Goal: Information Seeking & Learning: Learn about a topic

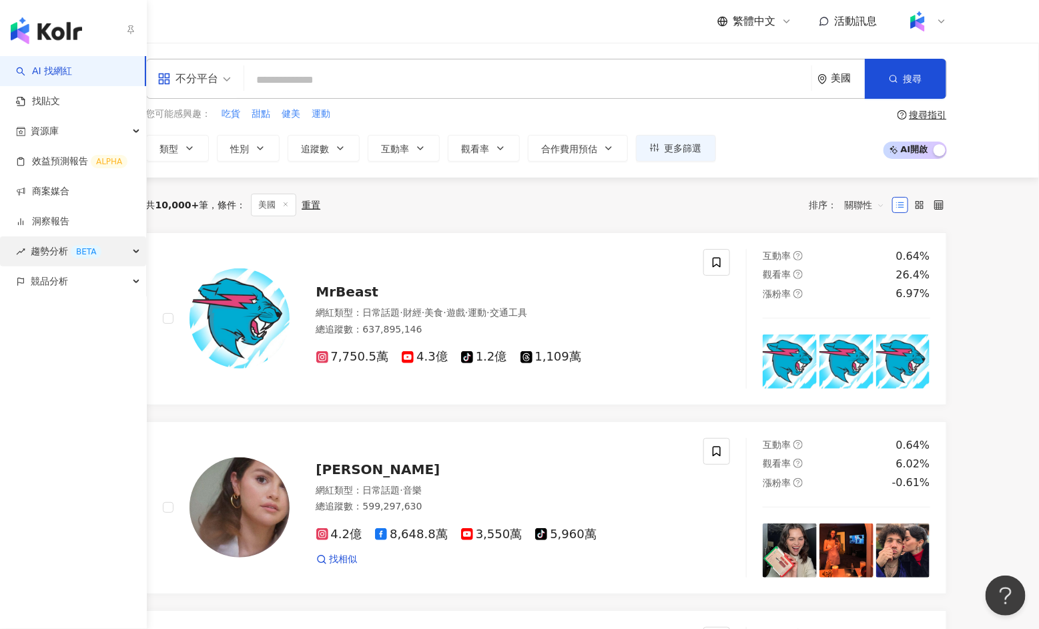
click at [73, 242] on span "趨勢分析 BETA" at bounding box center [66, 251] width 71 height 30
click at [79, 254] on div "BETA" at bounding box center [86, 251] width 31 height 13
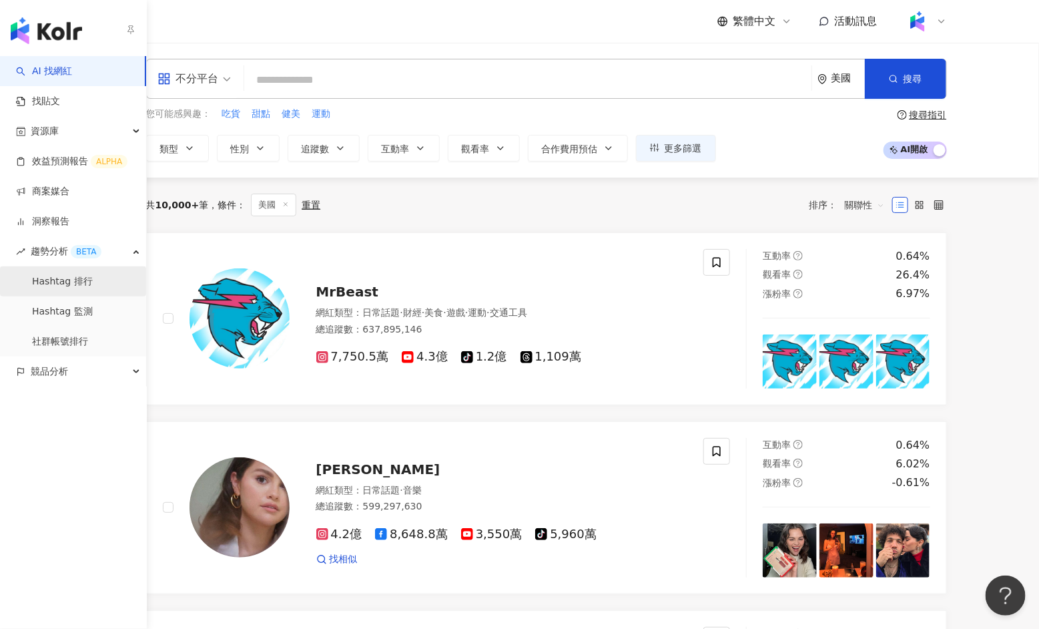
click at [79, 281] on link "Hashtag 排行" at bounding box center [62, 281] width 61 height 13
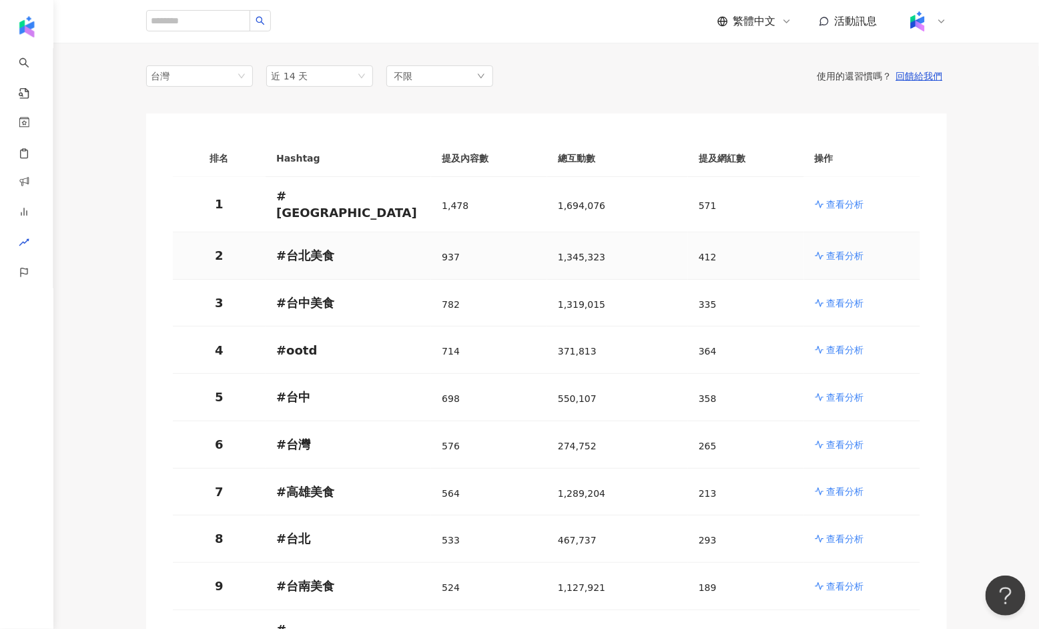
scroll to position [100, 0]
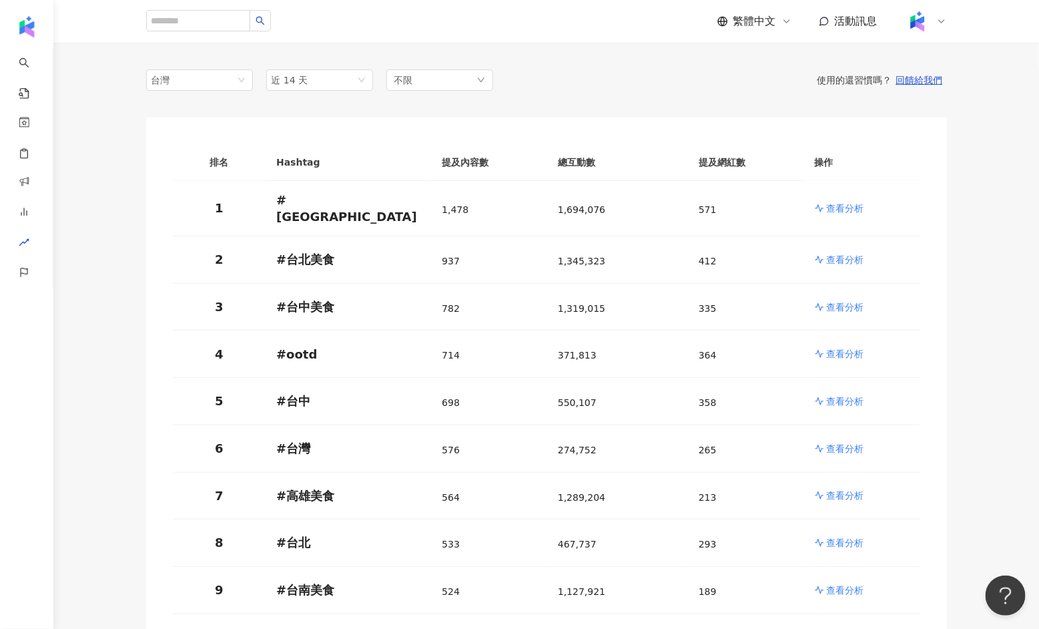
click at [563, 165] on th "總互動數" at bounding box center [617, 162] width 141 height 37
click at [487, 166] on th "提及內容數" at bounding box center [489, 162] width 116 height 37
click at [441, 164] on th "提及內容數" at bounding box center [489, 162] width 116 height 37
drag, startPoint x: 454, startPoint y: 210, endPoint x: 440, endPoint y: 209, distance: 13.4
click at [440, 209] on td "1,478" at bounding box center [489, 208] width 116 height 55
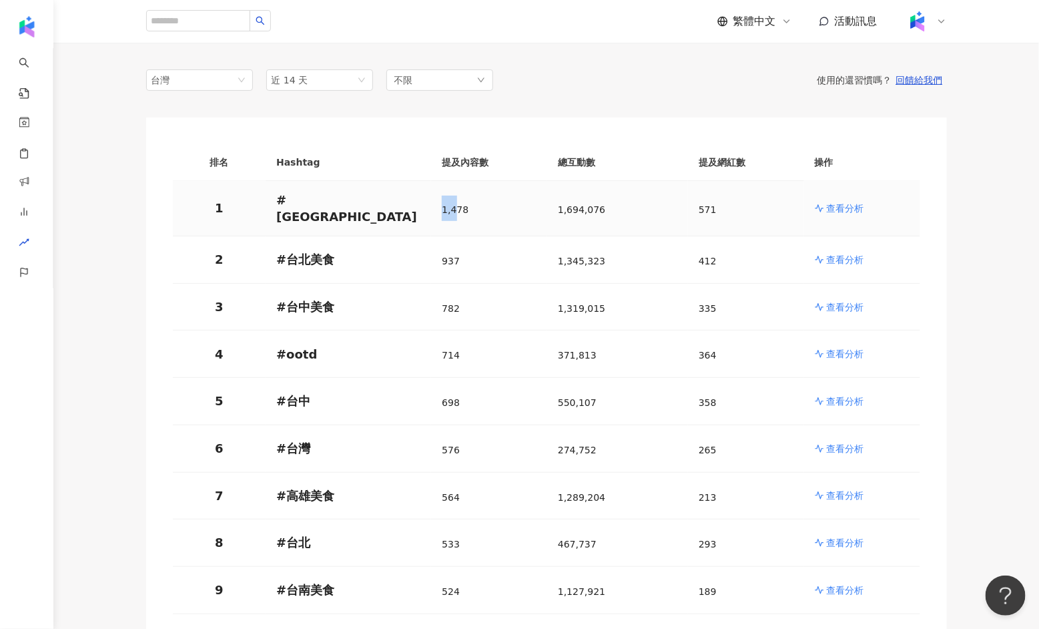
click at [447, 208] on span "1,478" at bounding box center [455, 209] width 27 height 11
click at [553, 209] on td "1,694,076" at bounding box center [617, 208] width 141 height 55
click at [729, 197] on div "571" at bounding box center [746, 207] width 95 height 25
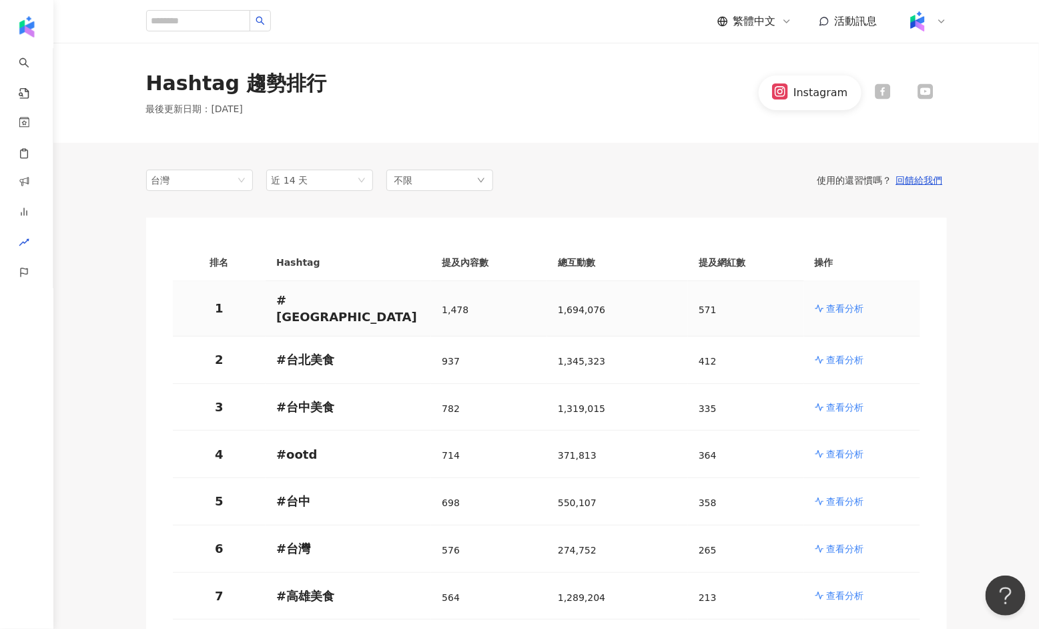
scroll to position [1, 0]
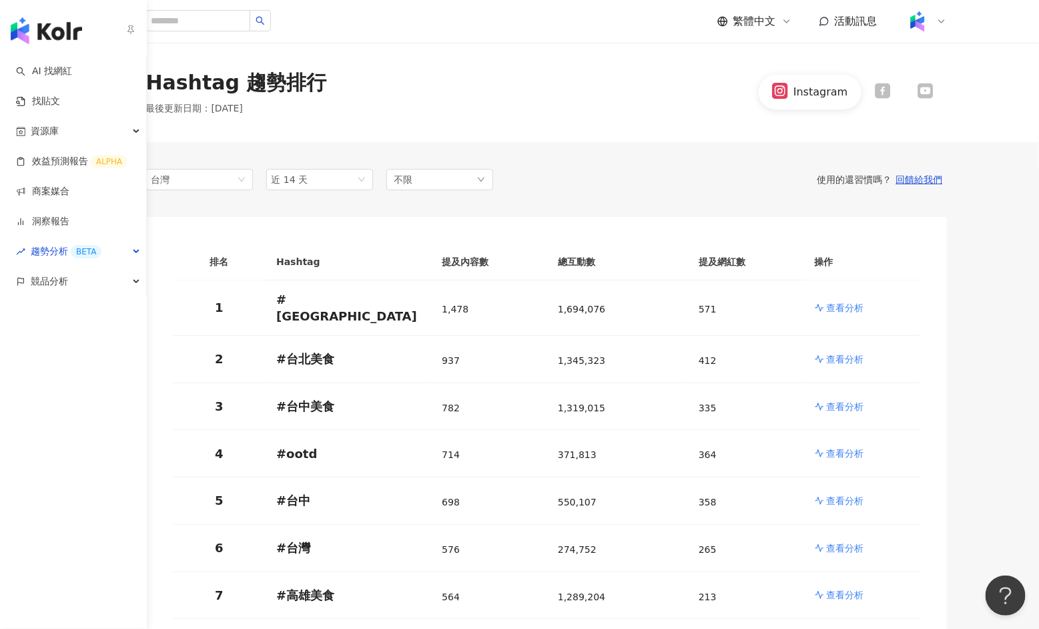
click at [88, 248] on div "BETA" at bounding box center [86, 251] width 31 height 13
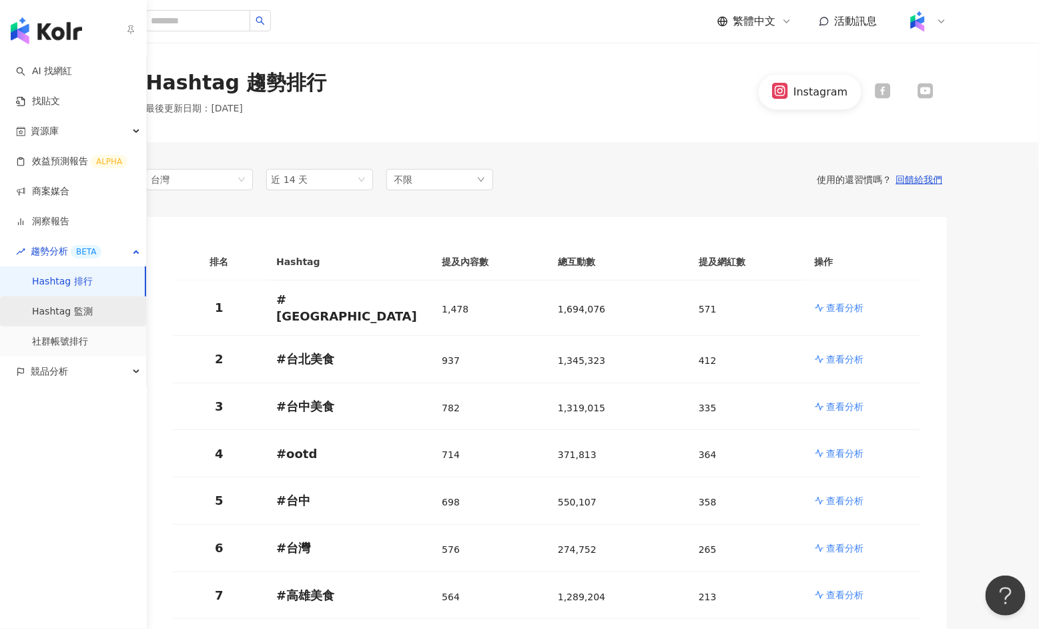
click at [93, 305] on link "Hashtag 監測" at bounding box center [62, 311] width 61 height 13
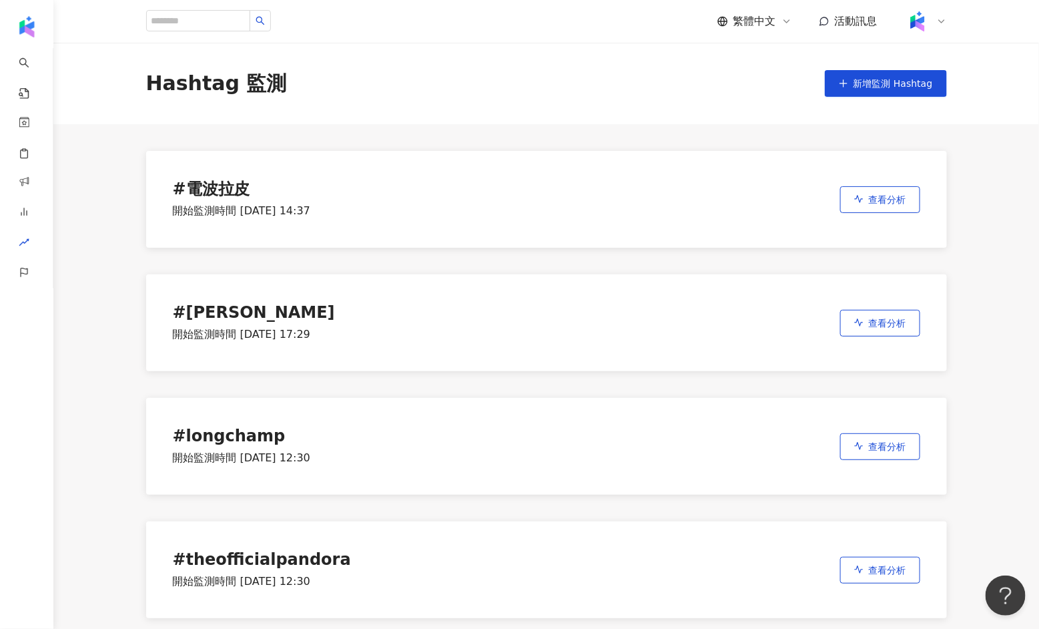
click at [250, 193] on div "# 電波拉皮" at bounding box center [241, 189] width 137 height 19
click at [201, 199] on div "# 電波拉皮 開始監測時間 2025/9/9 14:37" at bounding box center [241, 199] width 137 height 39
click at [863, 183] on div "# 電波拉皮 開始監測時間 2025/9/9 14:37 查看分析" at bounding box center [546, 199] width 801 height 97
click at [861, 199] on icon "button" at bounding box center [858, 199] width 9 height 8
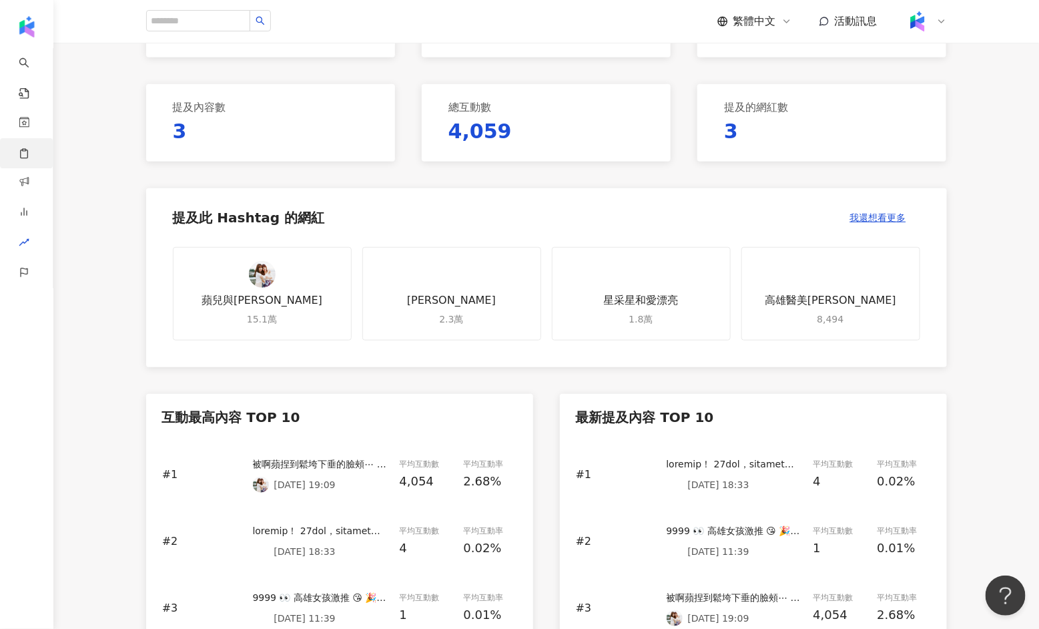
scroll to position [147, 0]
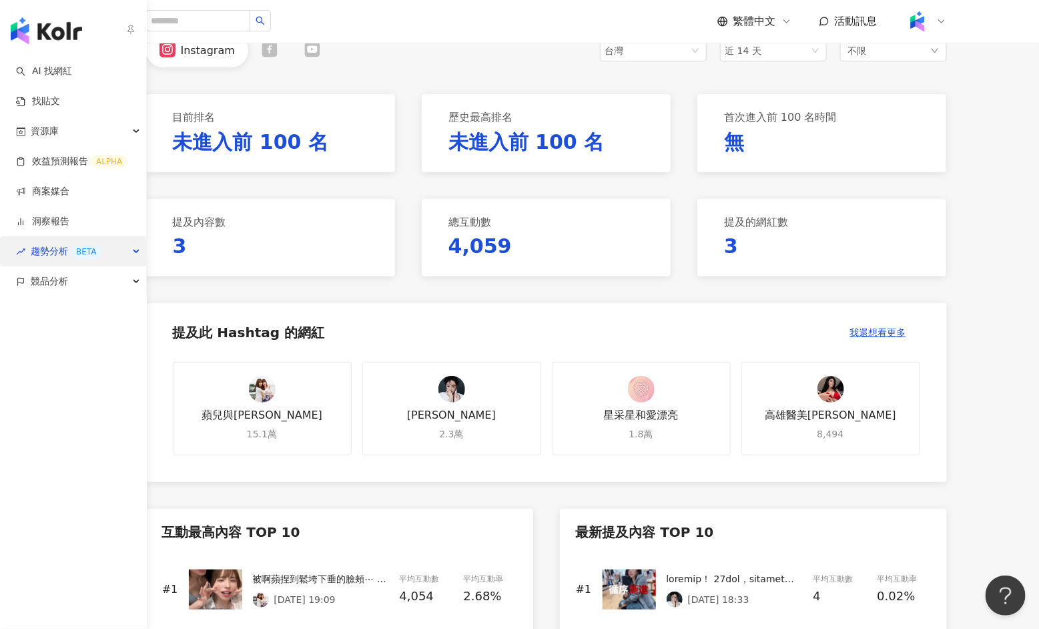
click at [75, 254] on div "BETA" at bounding box center [86, 251] width 31 height 13
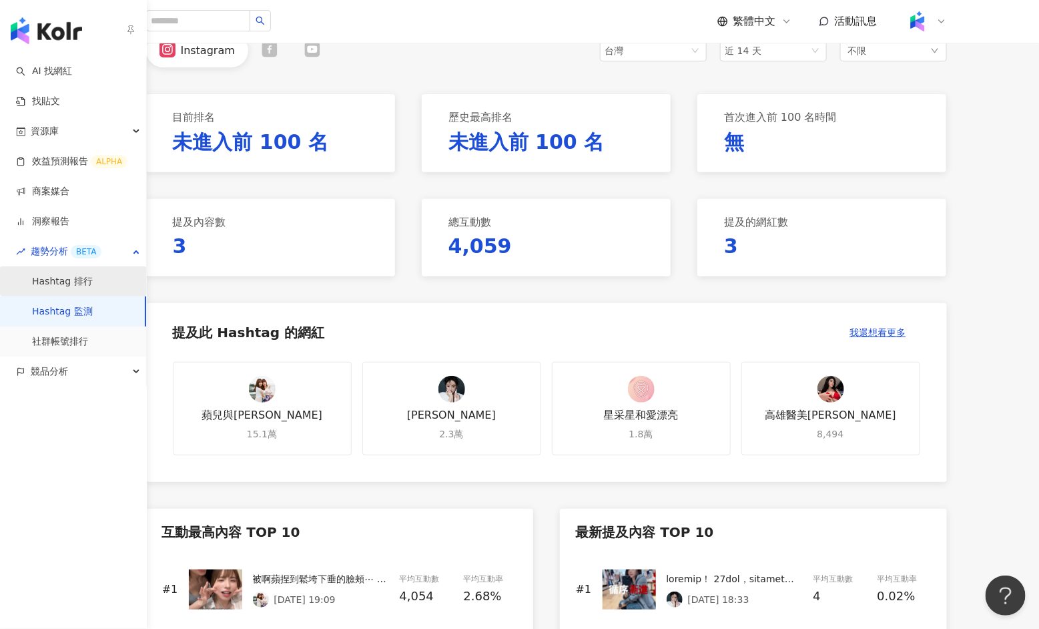
click at [71, 277] on link "Hashtag 排行" at bounding box center [62, 281] width 61 height 13
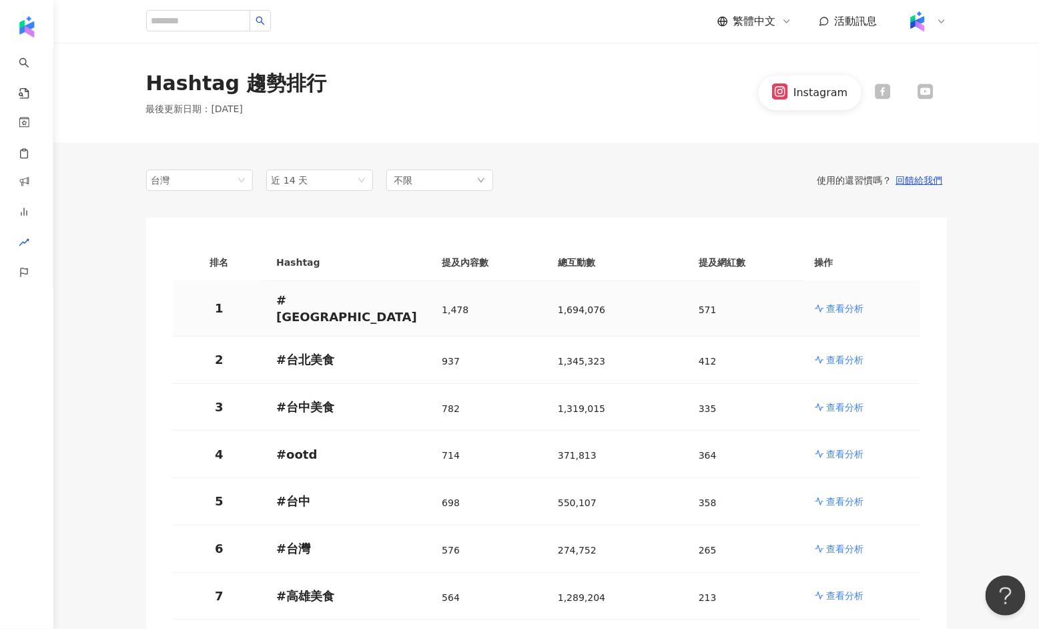
click at [613, 305] on div "1,694,076" at bounding box center [617, 308] width 119 height 25
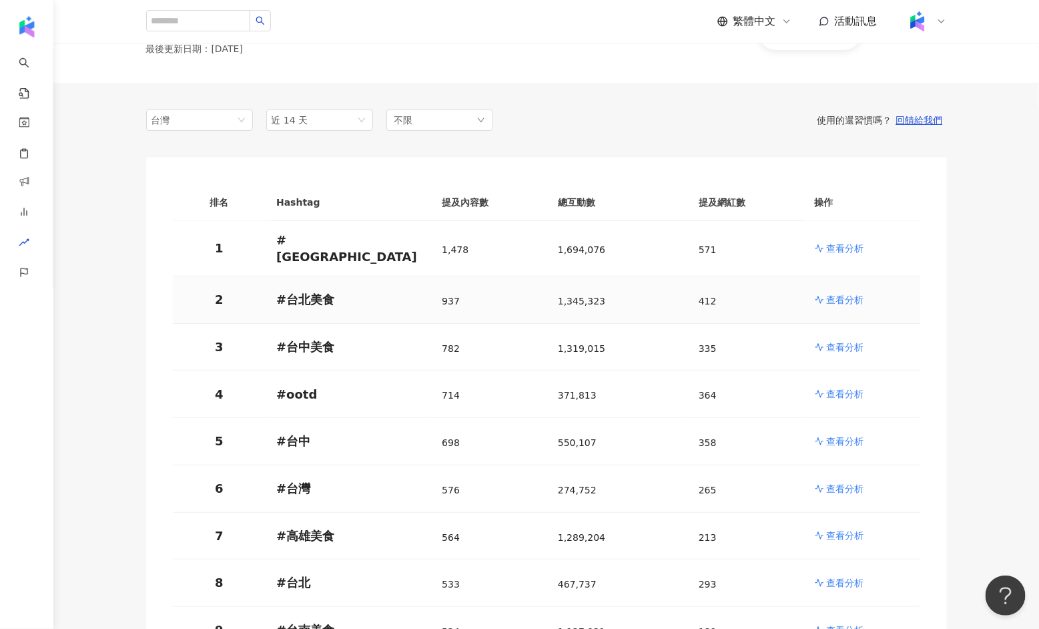
scroll to position [70, 0]
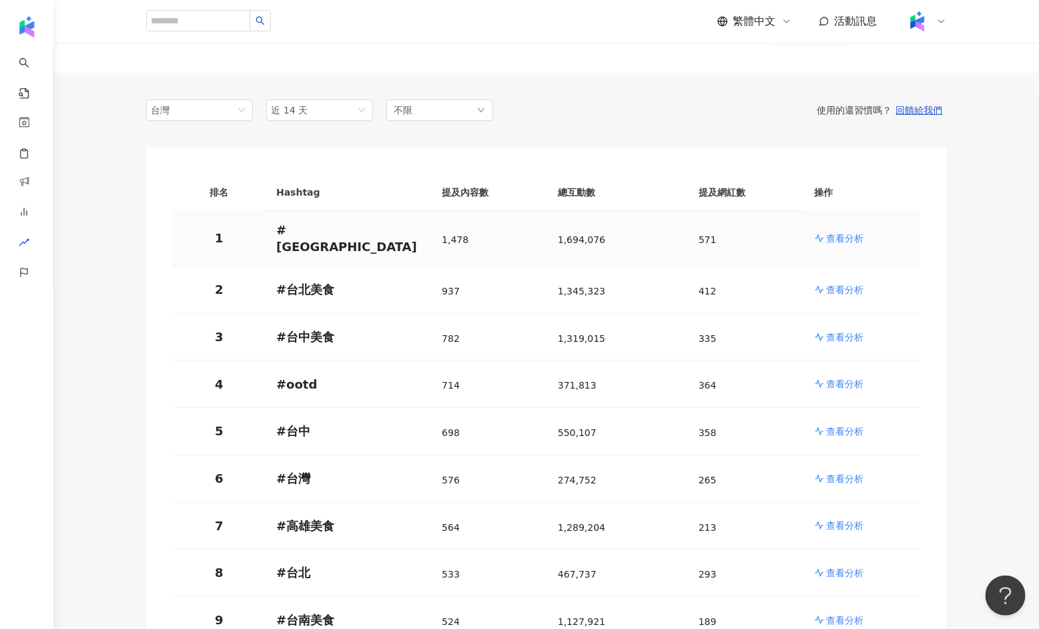
click at [832, 238] on p "查看分析" at bounding box center [845, 238] width 37 height 13
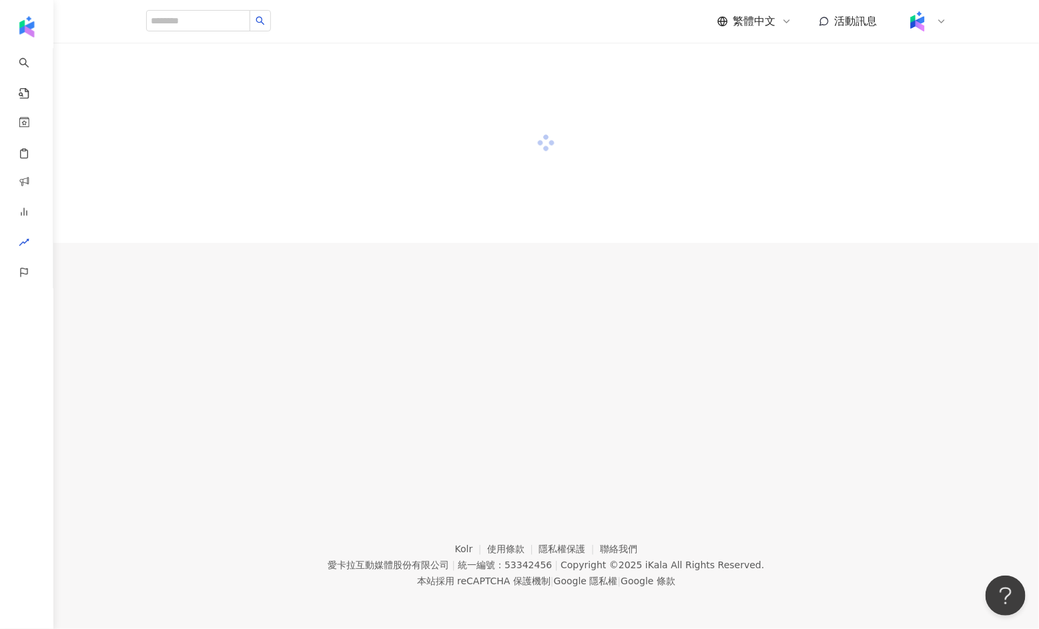
click at [541, 280] on div at bounding box center [545, 262] width 985 height 438
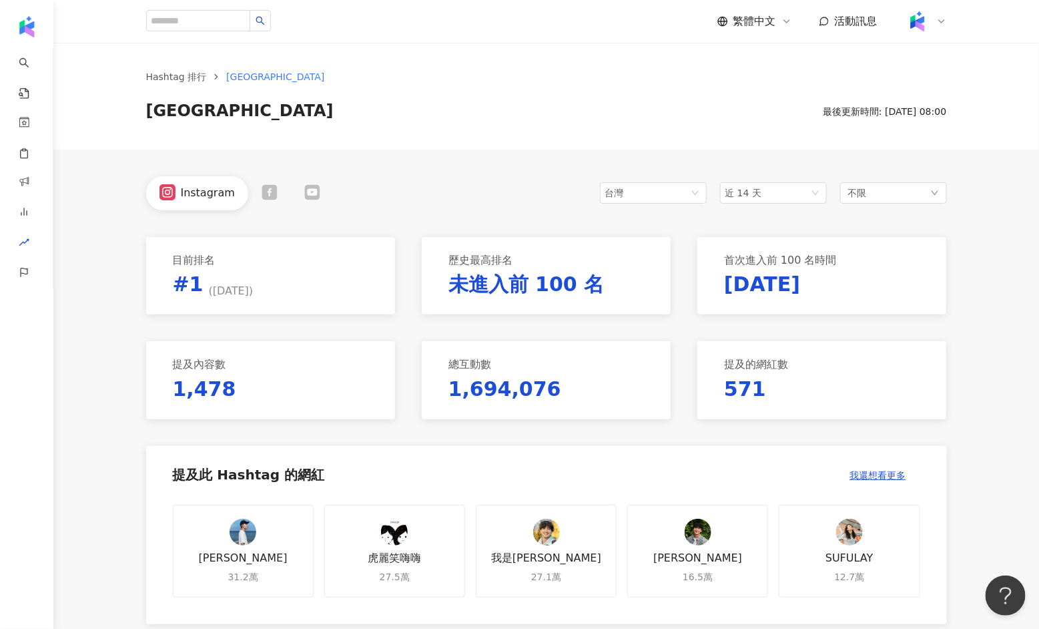
drag, startPoint x: 689, startPoint y: 354, endPoint x: 828, endPoint y: 354, distance: 139.4
click at [828, 354] on div "提及的網紅數 571" at bounding box center [822, 379] width 276 height 77
drag, startPoint x: 736, startPoint y: 274, endPoint x: 875, endPoint y: 275, distance: 139.4
click at [876, 274] on div "首次進入前 100 名時間 2023/4/29" at bounding box center [821, 275] width 249 height 77
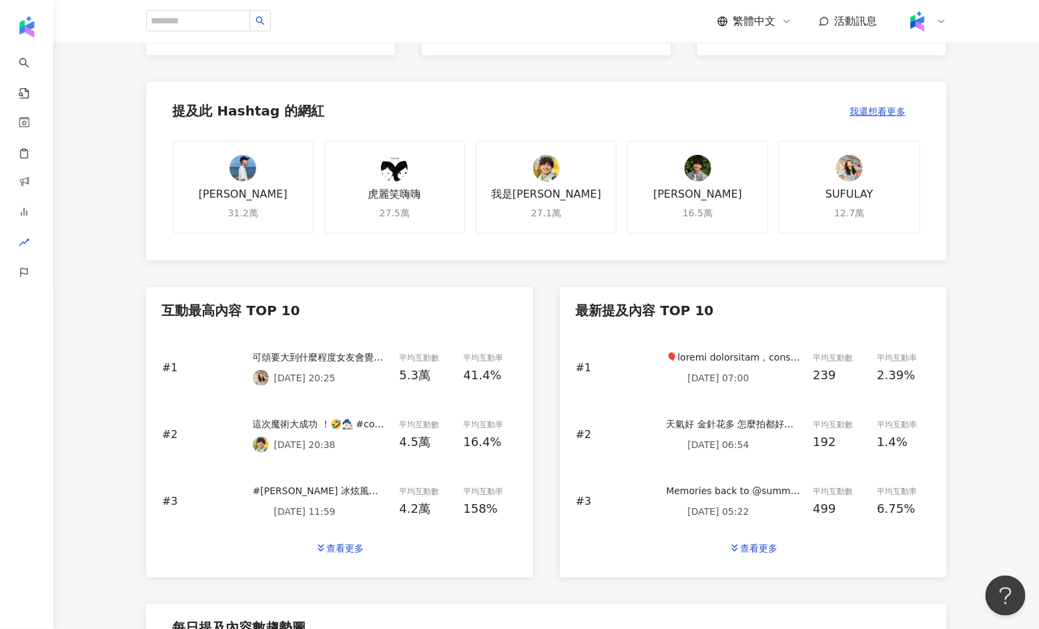
scroll to position [88, 0]
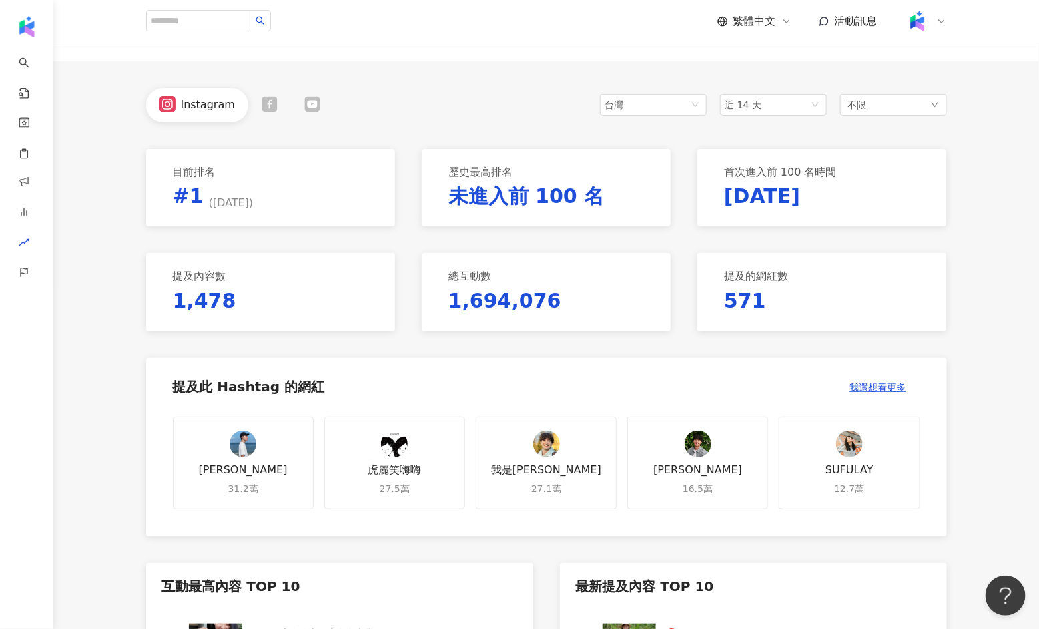
click at [190, 183] on p "#1 ( 2025/9/5 )" at bounding box center [213, 196] width 81 height 28
click at [870, 98] on div "不限" at bounding box center [893, 104] width 107 height 21
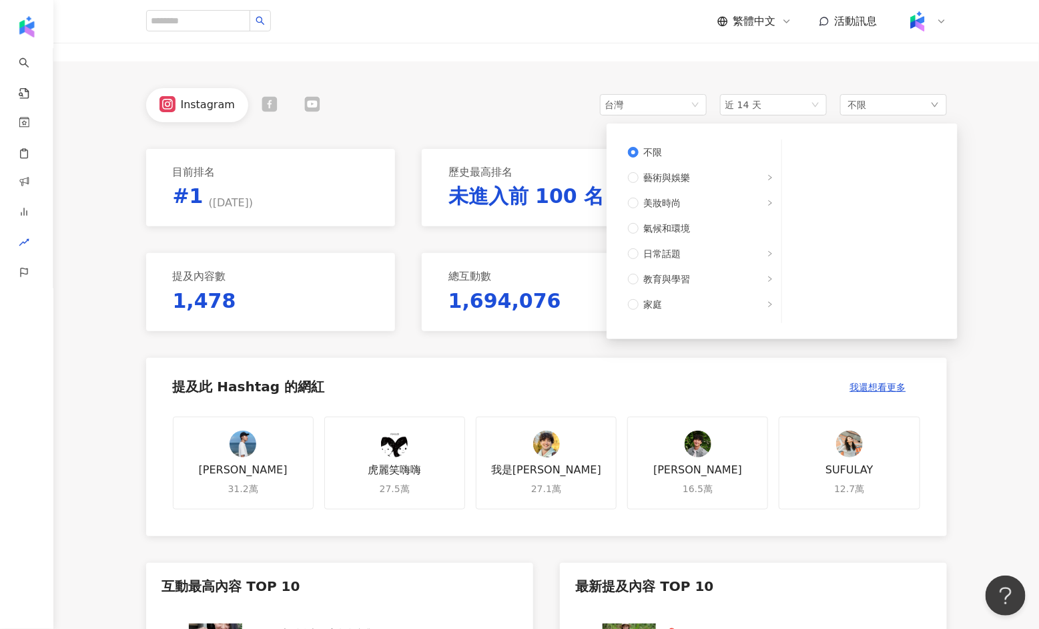
click at [475, 120] on div "Instagram 台灣 近 14 天 不限 不限 藝術與娛樂 美妝時尚 氣候和環境 日常話題 教育與學習 家庭 財經 美食 命理占卜 遊戲 法政社會 生活風…" at bounding box center [546, 105] width 801 height 34
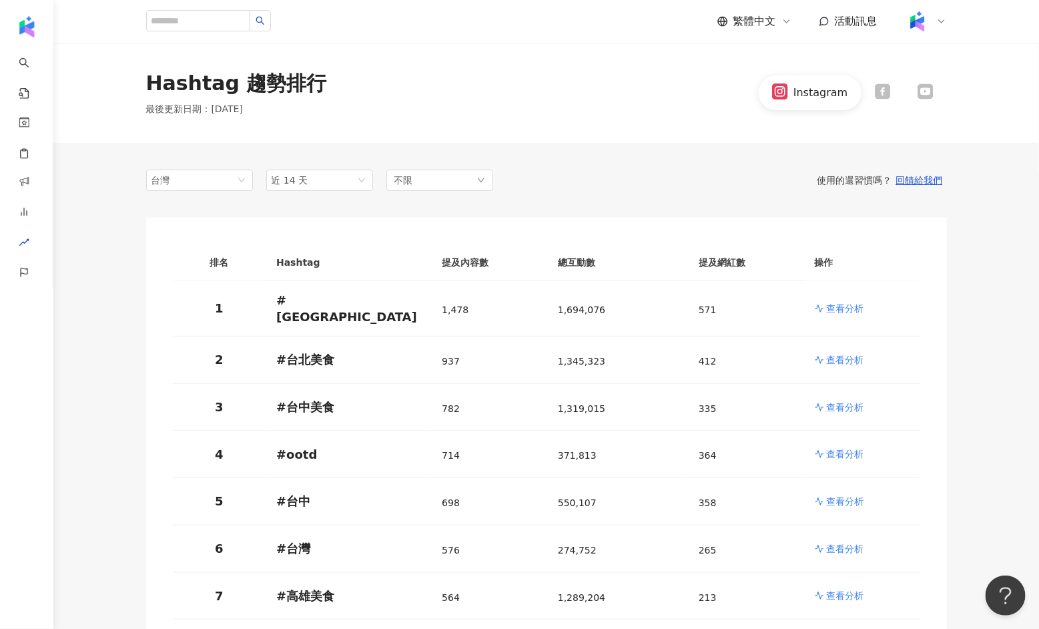
click at [272, 85] on div "Hashtag 趨勢排行" at bounding box center [236, 83] width 181 height 28
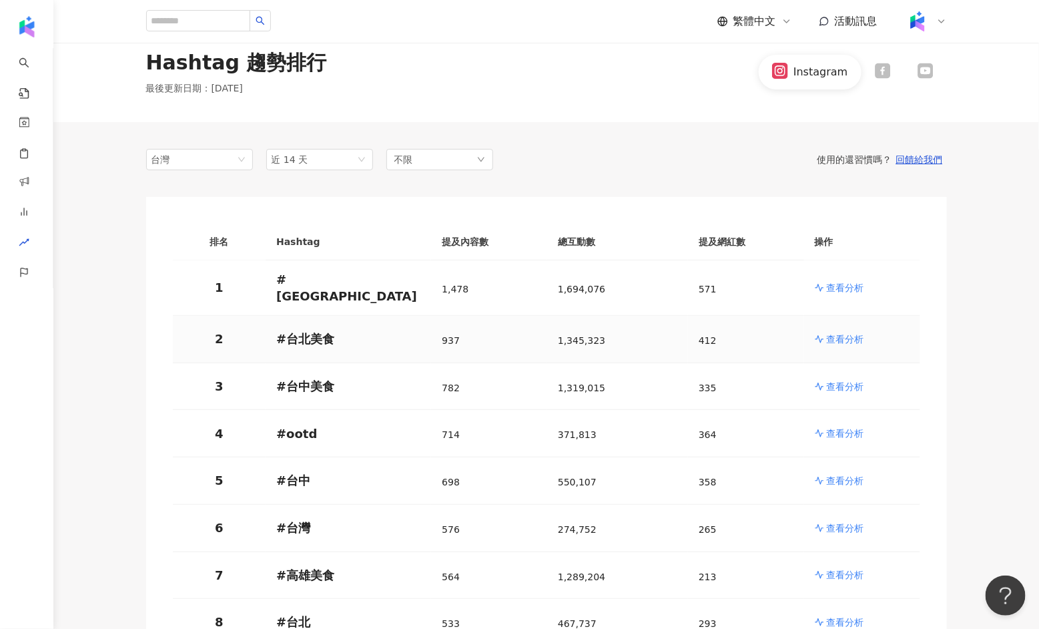
scroll to position [5, 0]
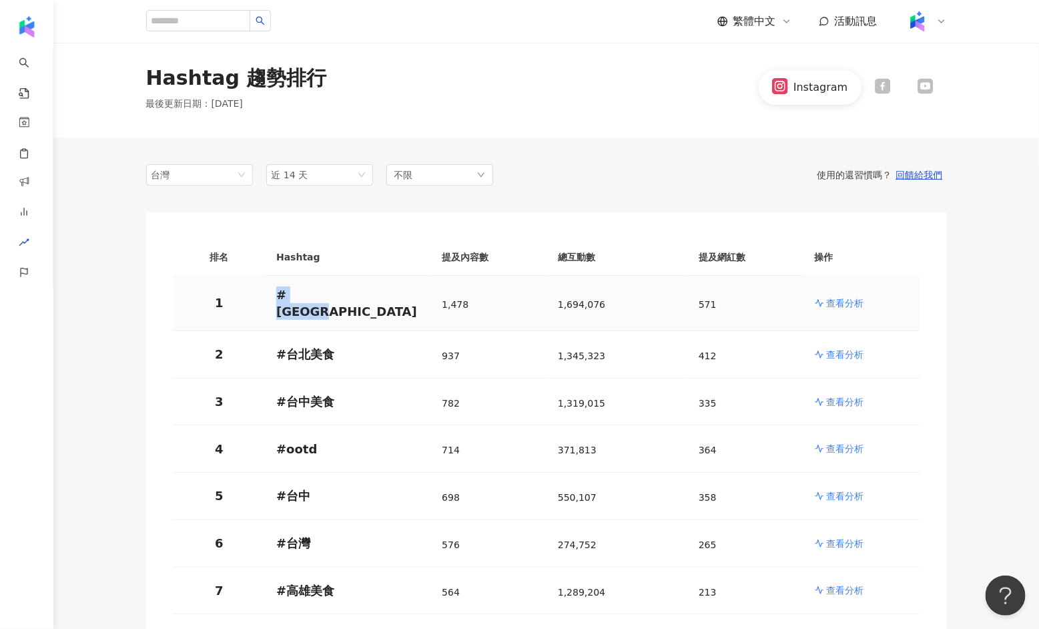
drag, startPoint x: 327, startPoint y: 295, endPoint x: 274, endPoint y: 294, distance: 53.4
click at [274, 294] on td "# taiwan" at bounding box center [348, 303] width 165 height 55
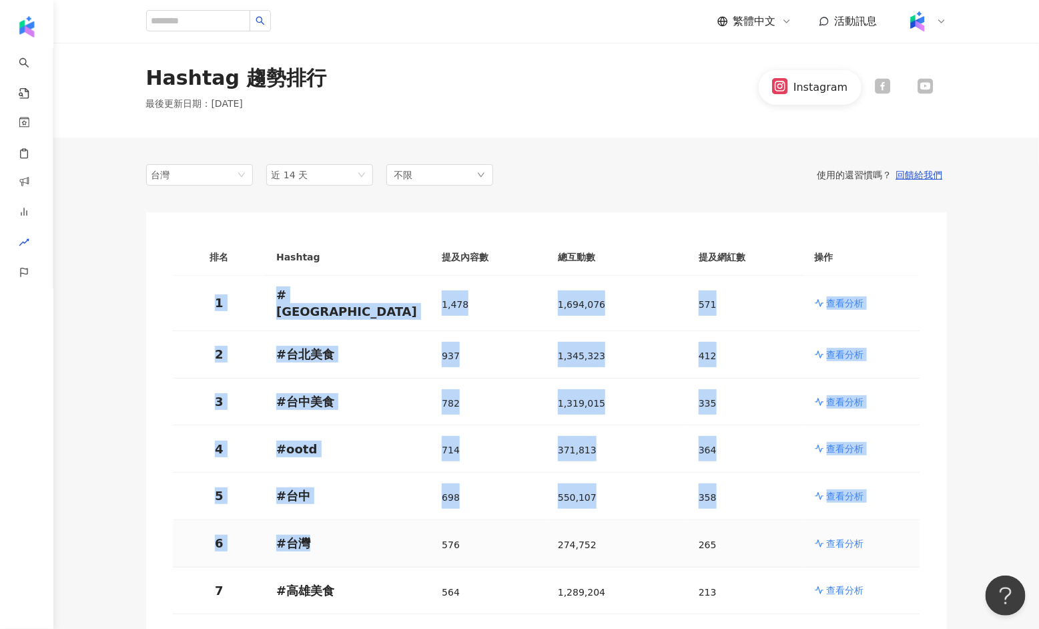
drag, startPoint x: 201, startPoint y: 283, endPoint x: 369, endPoint y: 546, distance: 311.7
click at [369, 546] on td "# 台灣" at bounding box center [348, 543] width 165 height 47
drag, startPoint x: 213, startPoint y: 296, endPoint x: 318, endPoint y: 594, distance: 315.5
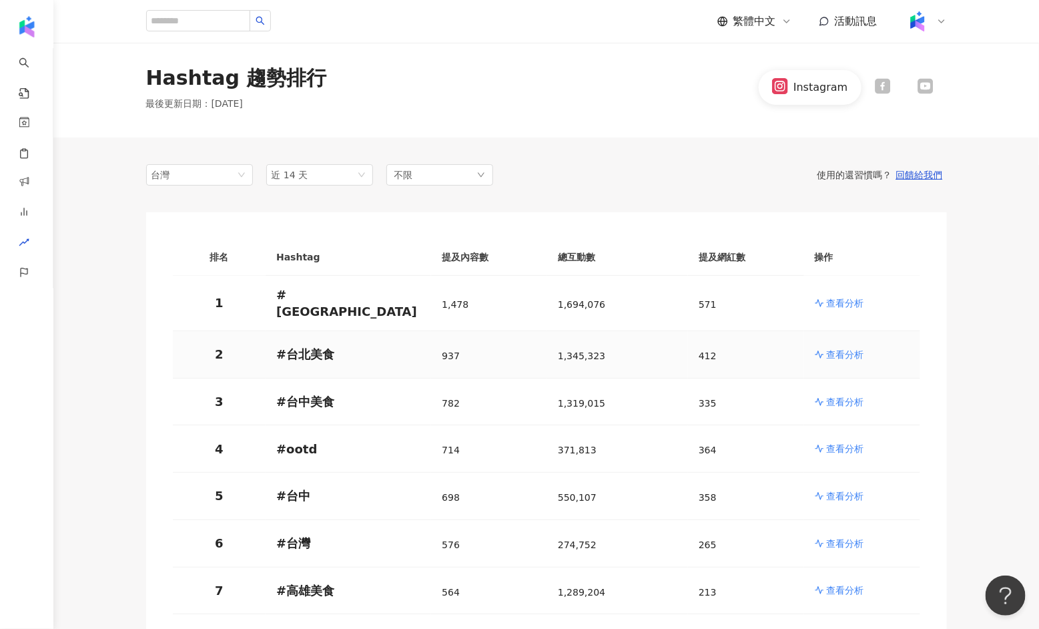
click at [413, 331] on td "# 台北美食" at bounding box center [348, 354] width 165 height 47
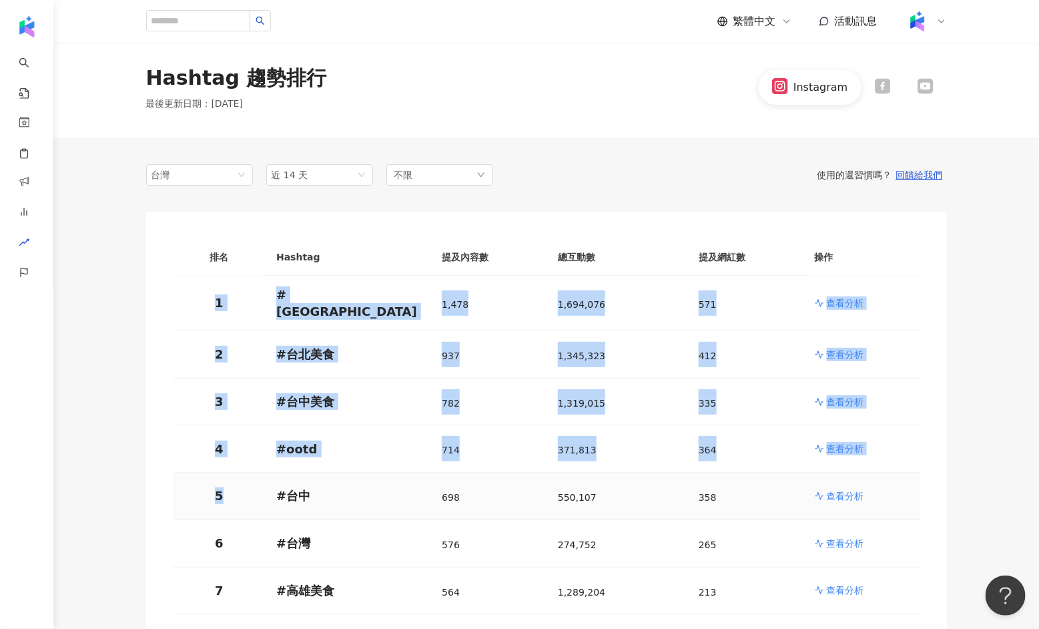
drag, startPoint x: 213, startPoint y: 298, endPoint x: 227, endPoint y: 508, distance: 210.6
click at [229, 472] on td "5" at bounding box center [219, 495] width 93 height 47
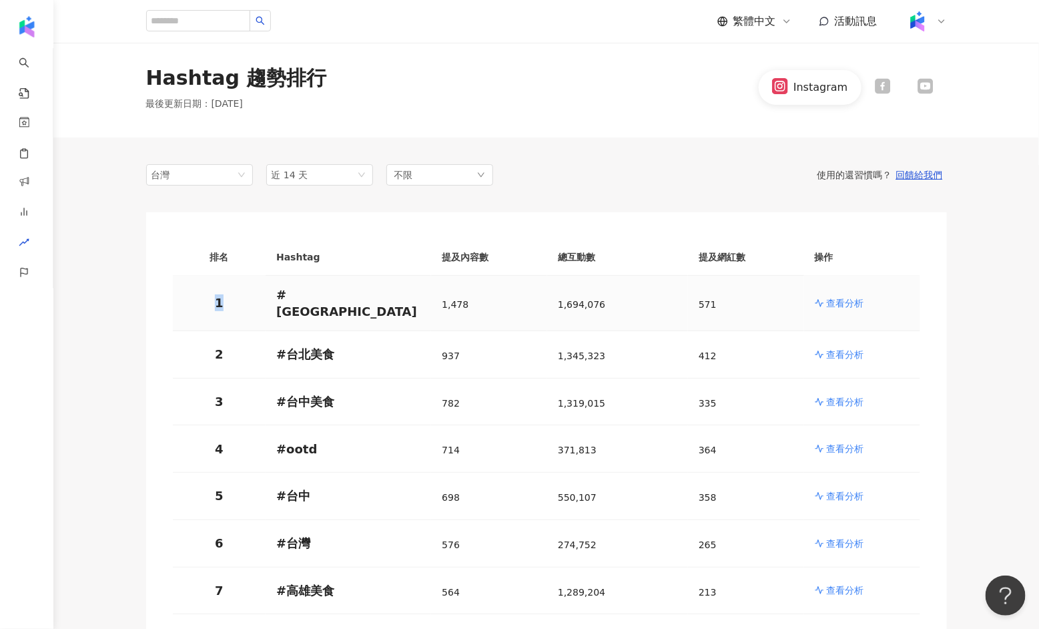
drag, startPoint x: 218, startPoint y: 292, endPoint x: 224, endPoint y: 300, distance: 9.5
click at [224, 300] on p "1" at bounding box center [219, 302] width 72 height 17
click at [216, 333] on td "2" at bounding box center [219, 354] width 93 height 47
drag, startPoint x: 221, startPoint y: 300, endPoint x: 208, endPoint y: 300, distance: 12.7
click at [208, 300] on p "1" at bounding box center [219, 302] width 72 height 17
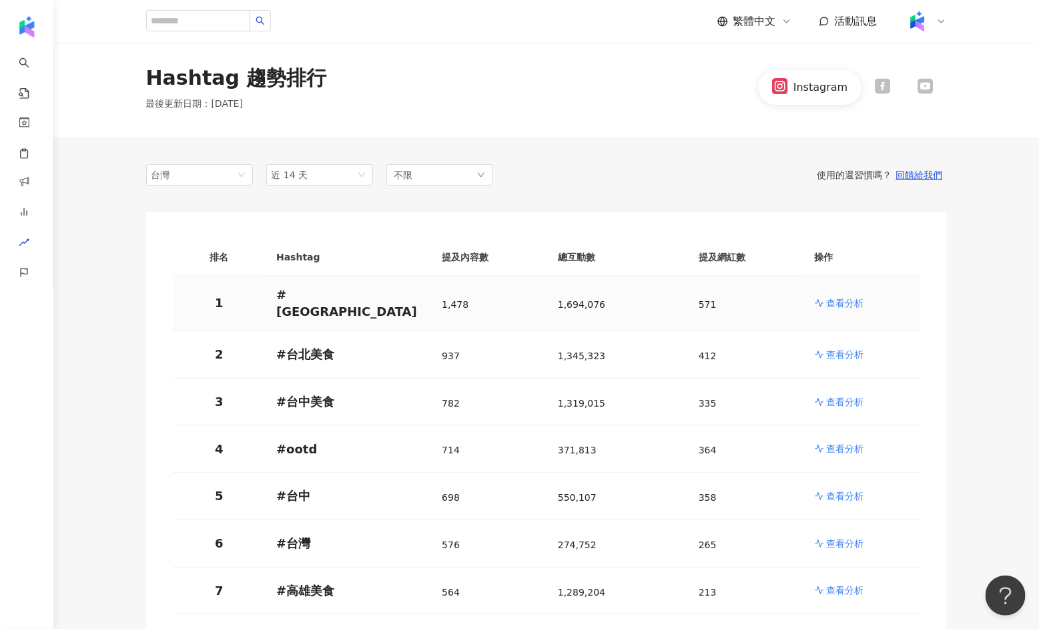
click at [214, 317] on td "1" at bounding box center [219, 303] width 93 height 55
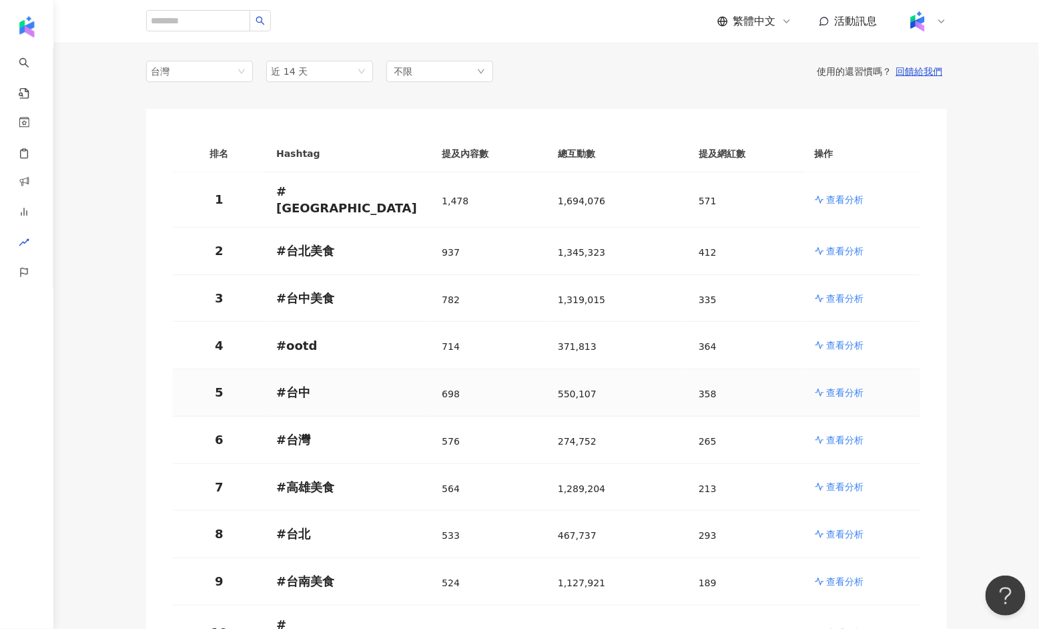
scroll to position [108, 0]
drag, startPoint x: 205, startPoint y: 181, endPoint x: 241, endPoint y: 189, distance: 36.9
click at [241, 189] on td "1" at bounding box center [219, 200] width 93 height 55
click at [241, 191] on p "1" at bounding box center [219, 199] width 72 height 17
drag, startPoint x: 210, startPoint y: 260, endPoint x: 232, endPoint y: 260, distance: 22.0
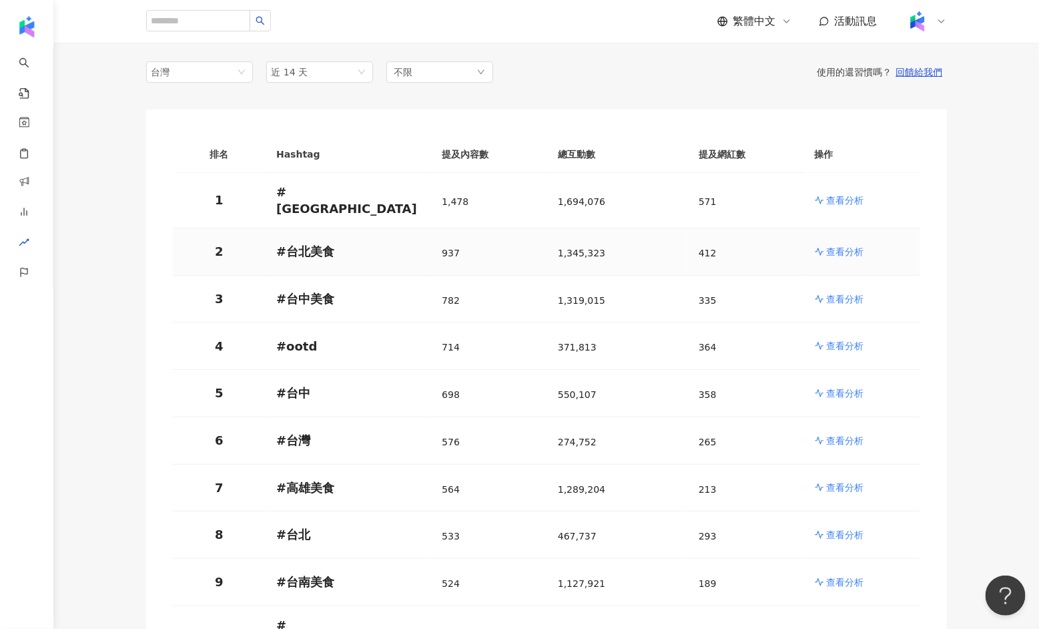
click at [232, 260] on td "2" at bounding box center [219, 251] width 93 height 47
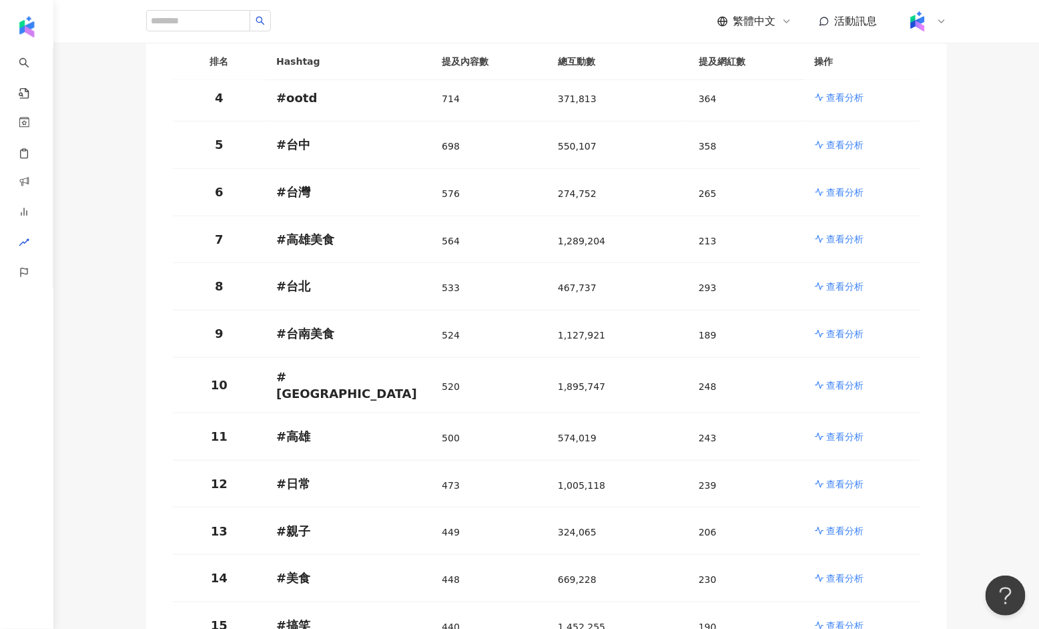
scroll to position [0, 0]
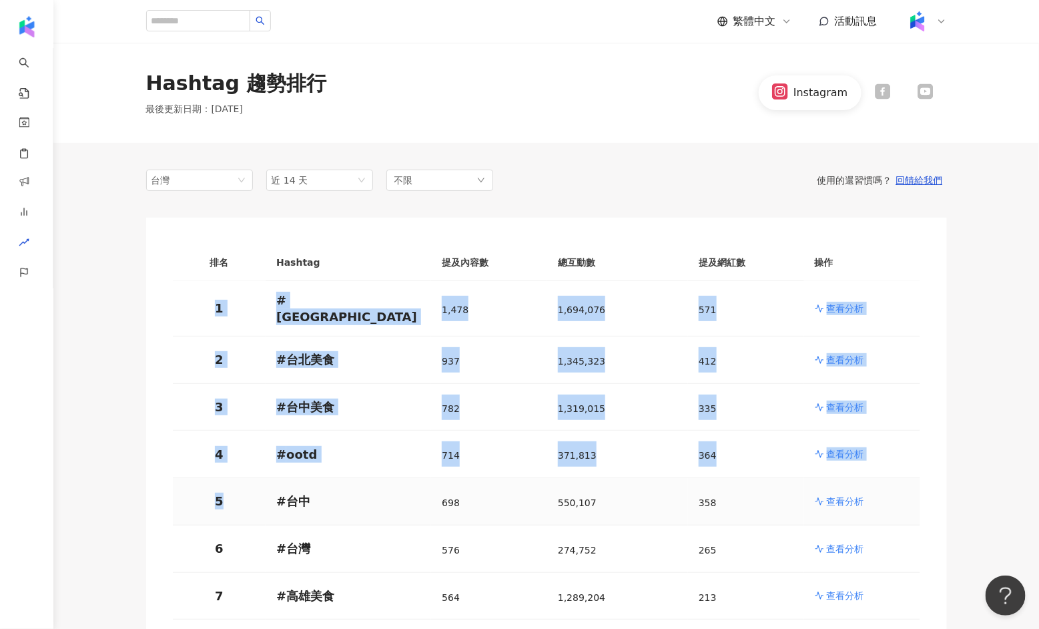
drag, startPoint x: 220, startPoint y: 290, endPoint x: 237, endPoint y: 481, distance: 192.3
click at [237, 481] on td "5" at bounding box center [219, 501] width 93 height 47
drag, startPoint x: 218, startPoint y: 298, endPoint x: 221, endPoint y: 478, distance: 180.2
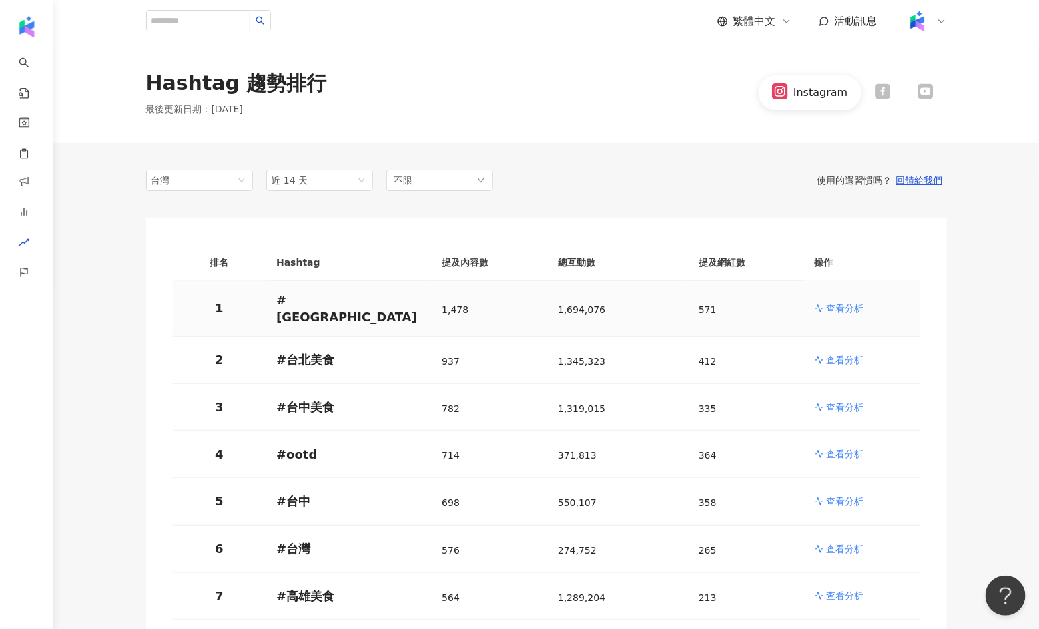
click at [236, 314] on td "1" at bounding box center [219, 308] width 93 height 55
drag, startPoint x: 224, startPoint y: 306, endPoint x: 210, endPoint y: 303, distance: 14.4
click at [210, 303] on p "1" at bounding box center [219, 308] width 72 height 17
click at [214, 384] on td "3" at bounding box center [219, 407] width 93 height 47
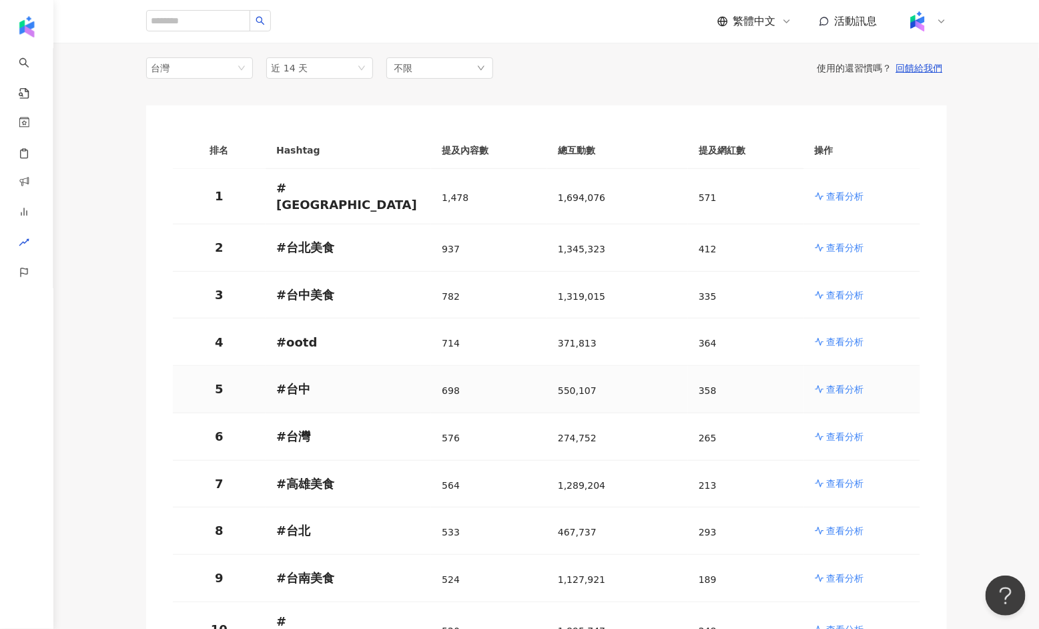
scroll to position [110, 0]
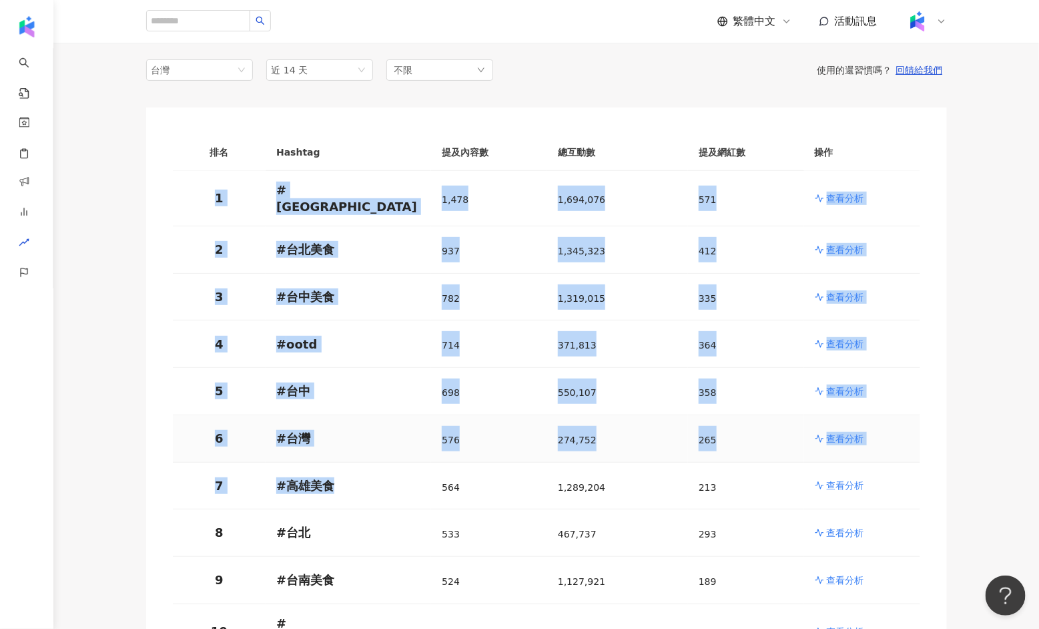
drag, startPoint x: 179, startPoint y: 173, endPoint x: 396, endPoint y: 471, distance: 368.6
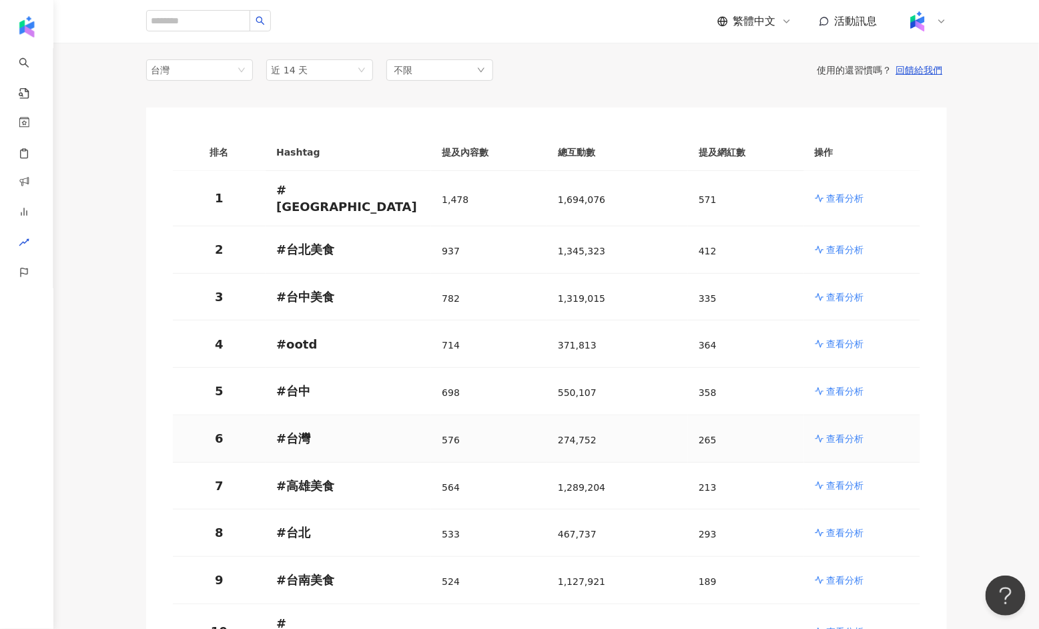
click at [176, 436] on td "6" at bounding box center [219, 438] width 93 height 47
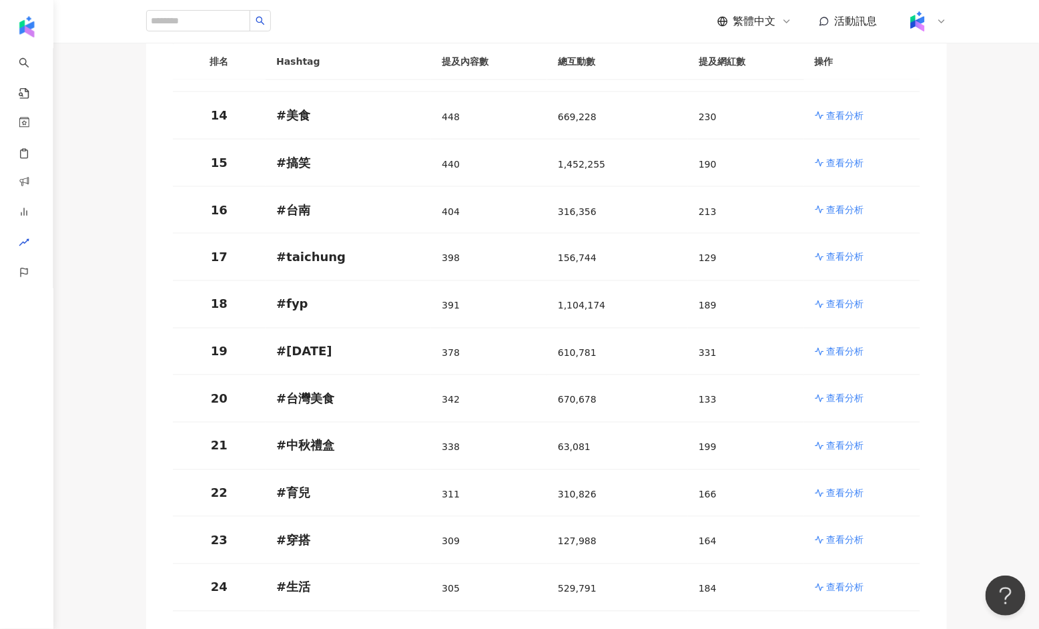
scroll to position [0, 0]
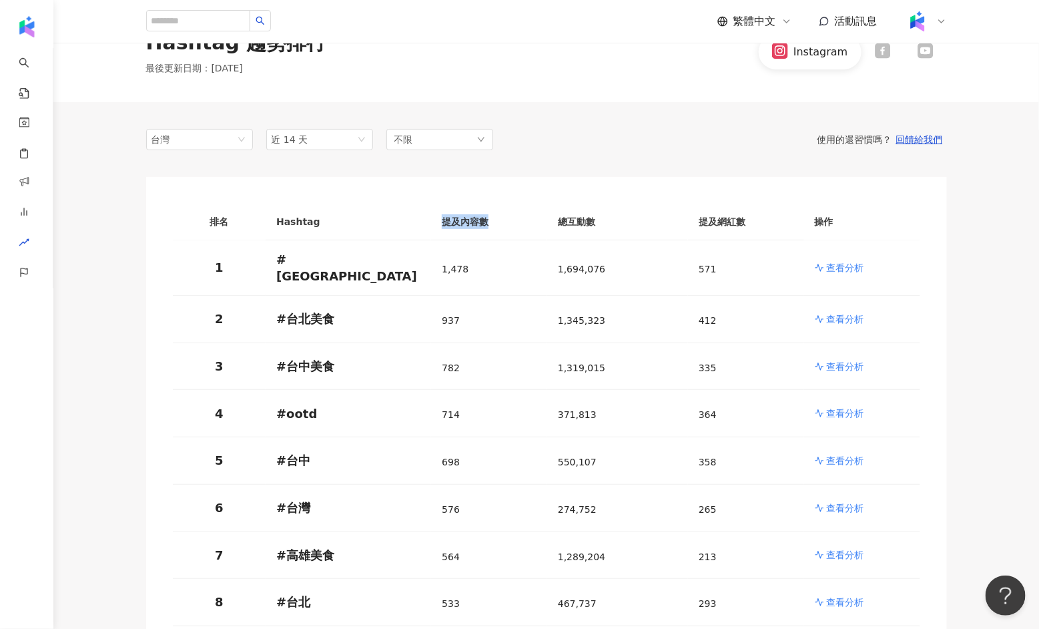
drag, startPoint x: 496, startPoint y: 225, endPoint x: 423, endPoint y: 225, distance: 73.4
click at [423, 225] on tr "排名 Hashtag 提及內容數 總互動數 提及網紅數 操作" at bounding box center [546, 221] width 747 height 37
click at [423, 225] on th "Hashtag" at bounding box center [348, 221] width 165 height 37
click at [439, 252] on td "1,478" at bounding box center [489, 267] width 116 height 55
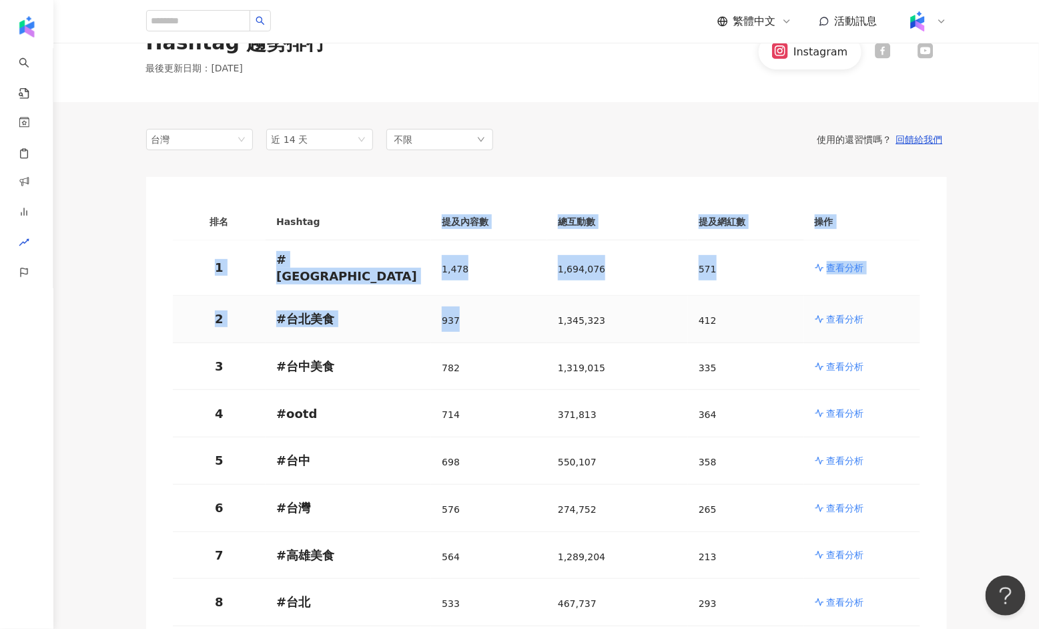
drag, startPoint x: 437, startPoint y: 216, endPoint x: 474, endPoint y: 303, distance: 94.2
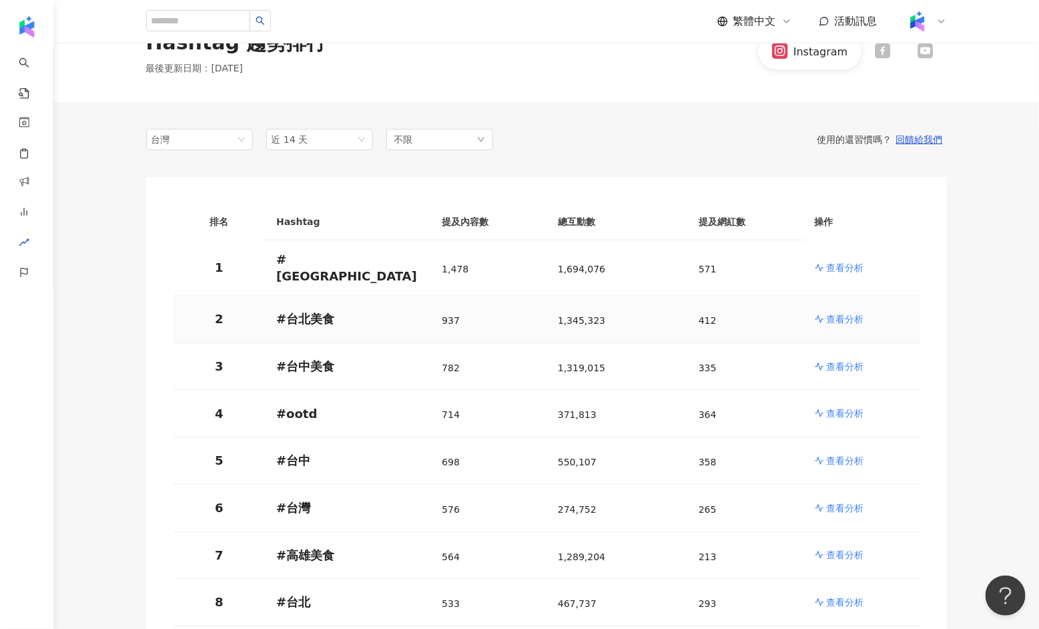
click at [474, 306] on div "937" at bounding box center [489, 318] width 95 height 25
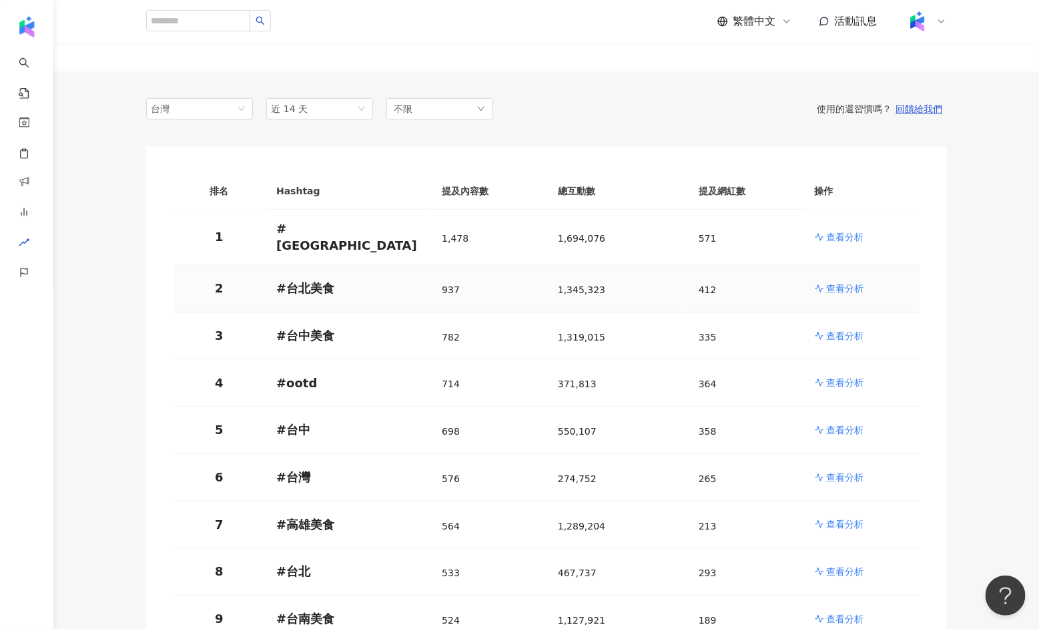
scroll to position [81, 0]
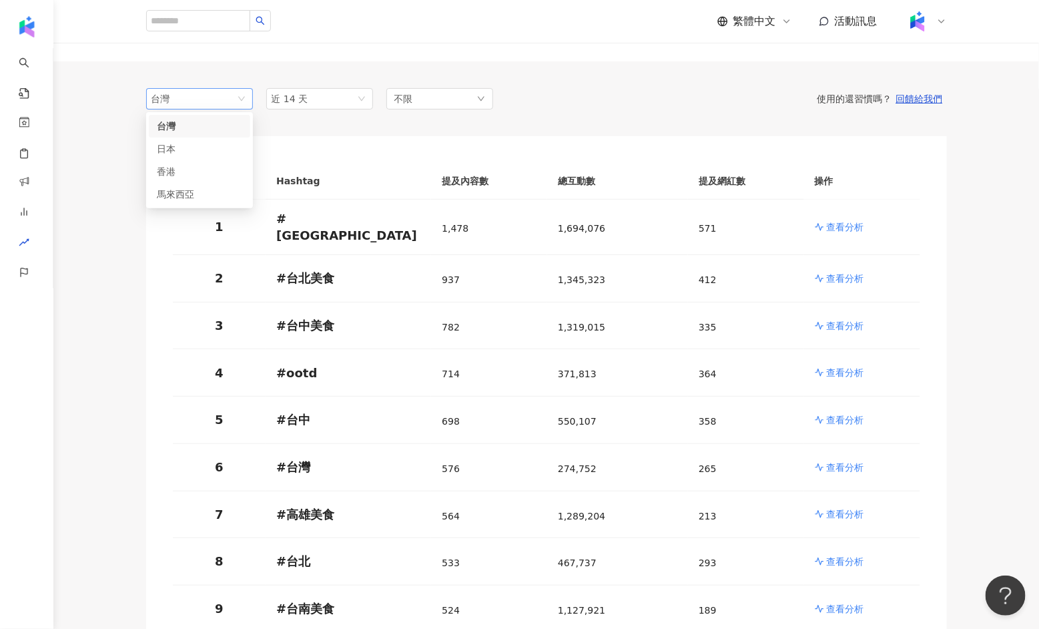
click at [230, 108] on div "台灣 tw jp 台灣 日本 香港 馬來西亞" at bounding box center [199, 98] width 107 height 21
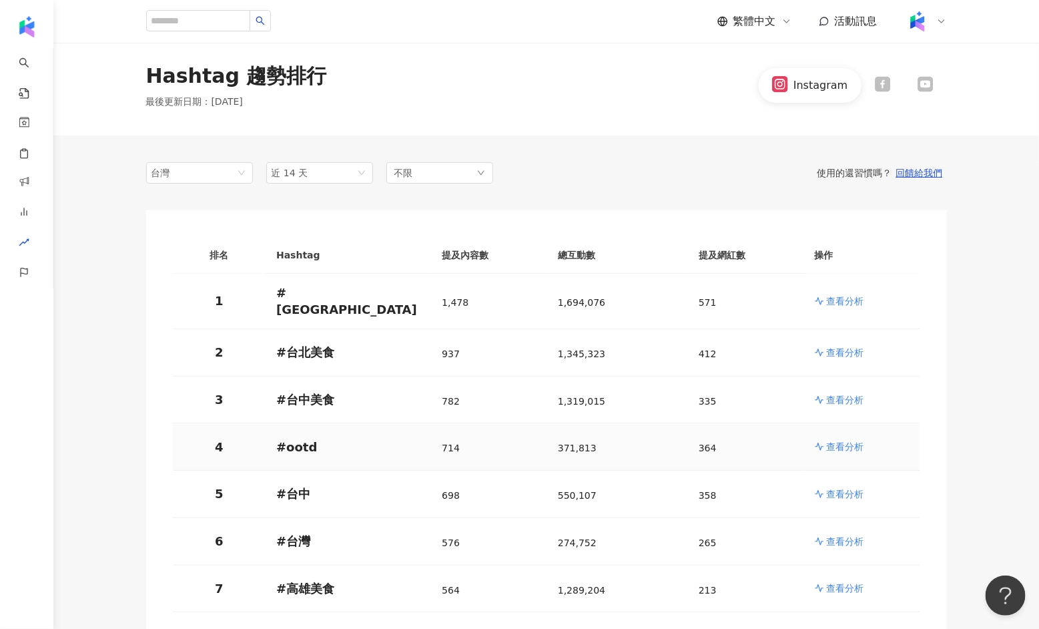
scroll to position [0, 0]
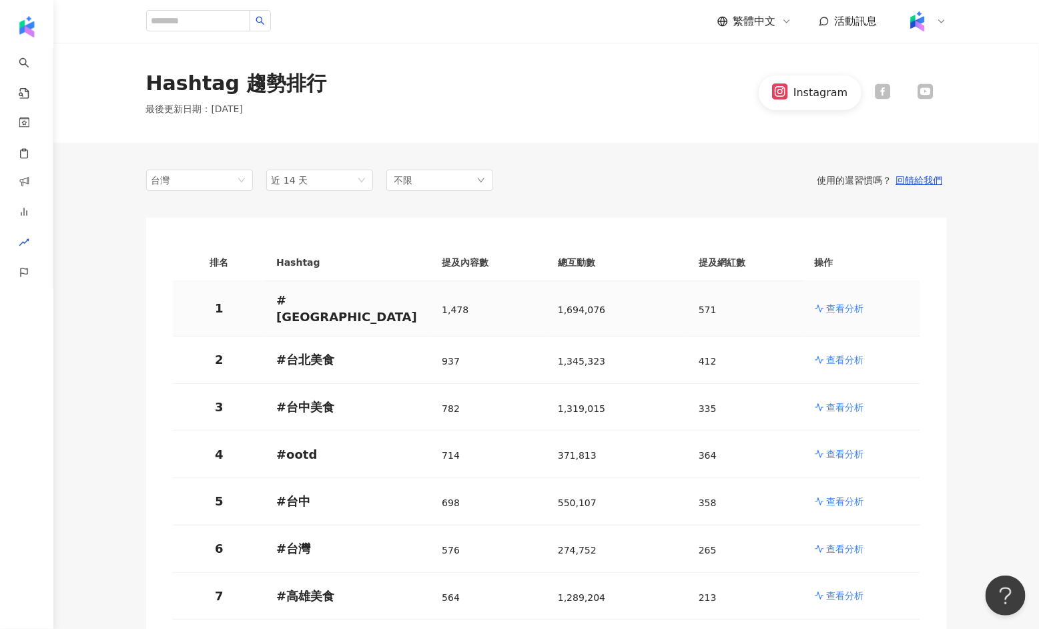
click at [385, 322] on td "# taiwan" at bounding box center [348, 308] width 165 height 55
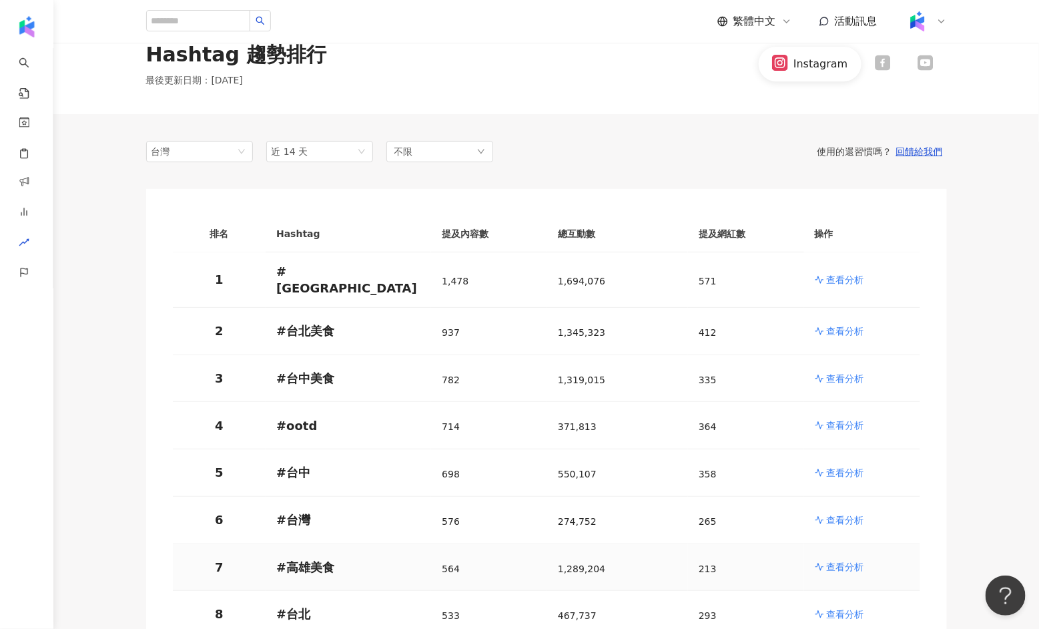
scroll to position [31, 0]
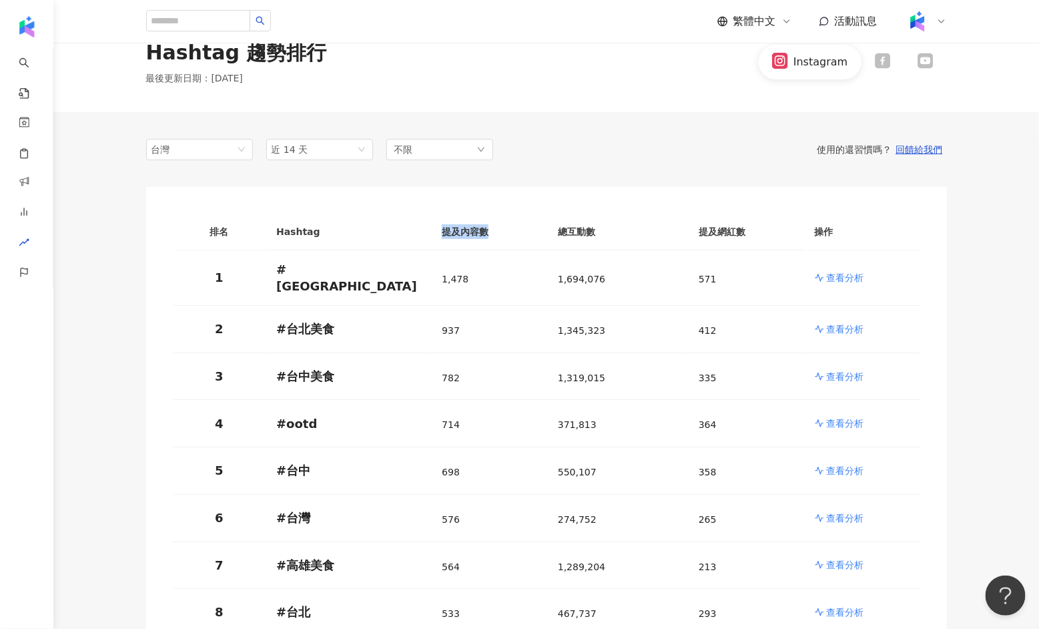
drag, startPoint x: 534, startPoint y: 228, endPoint x: 439, endPoint y: 233, distance: 94.9
click at [438, 233] on th "提及內容數" at bounding box center [489, 232] width 116 height 37
click at [440, 233] on th "提及內容數" at bounding box center [489, 232] width 116 height 37
drag, startPoint x: 440, startPoint y: 233, endPoint x: 534, endPoint y: 234, distance: 94.8
click at [535, 234] on th "提及內容數" at bounding box center [489, 232] width 116 height 37
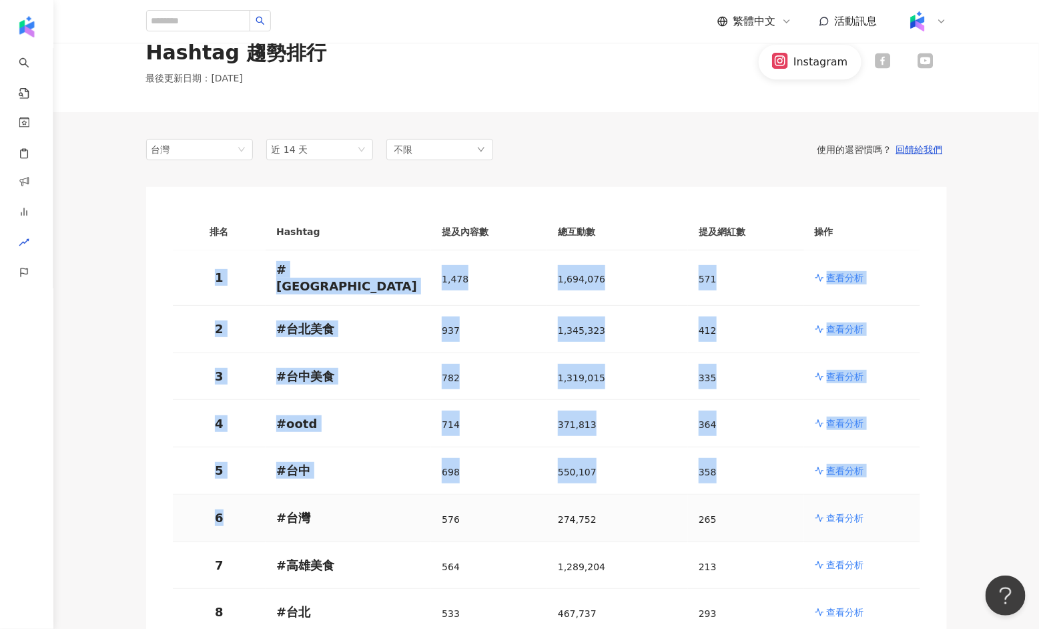
drag, startPoint x: 196, startPoint y: 266, endPoint x: 232, endPoint y: 516, distance: 252.8
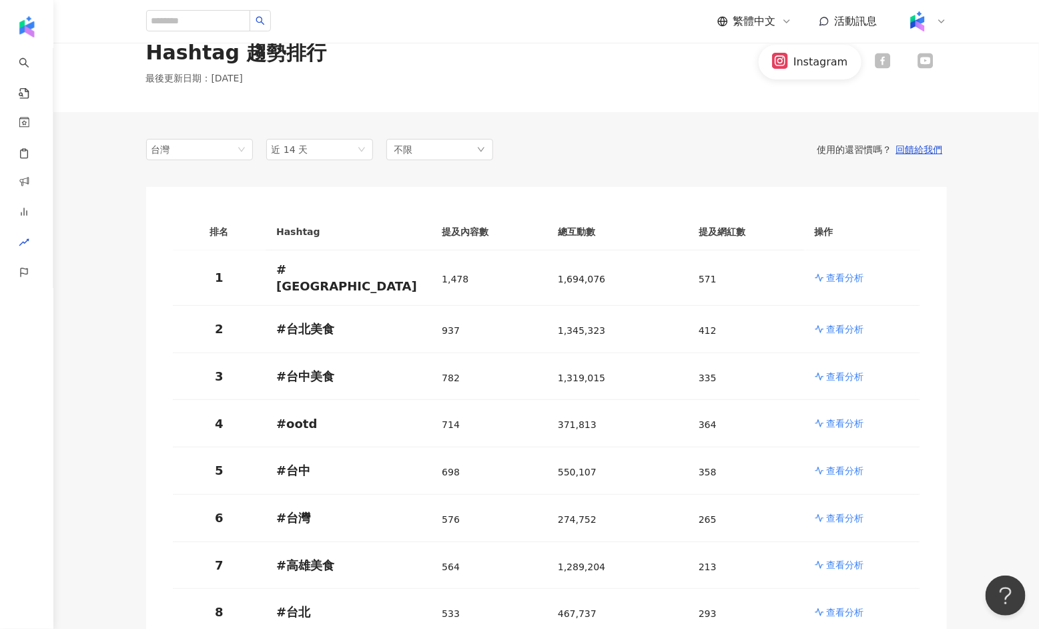
drag, startPoint x: 214, startPoint y: 227, endPoint x: 230, endPoint y: 246, distance: 24.7
click at [230, 246] on th "排名" at bounding box center [219, 232] width 93 height 37
click at [206, 233] on th "排名" at bounding box center [219, 232] width 93 height 37
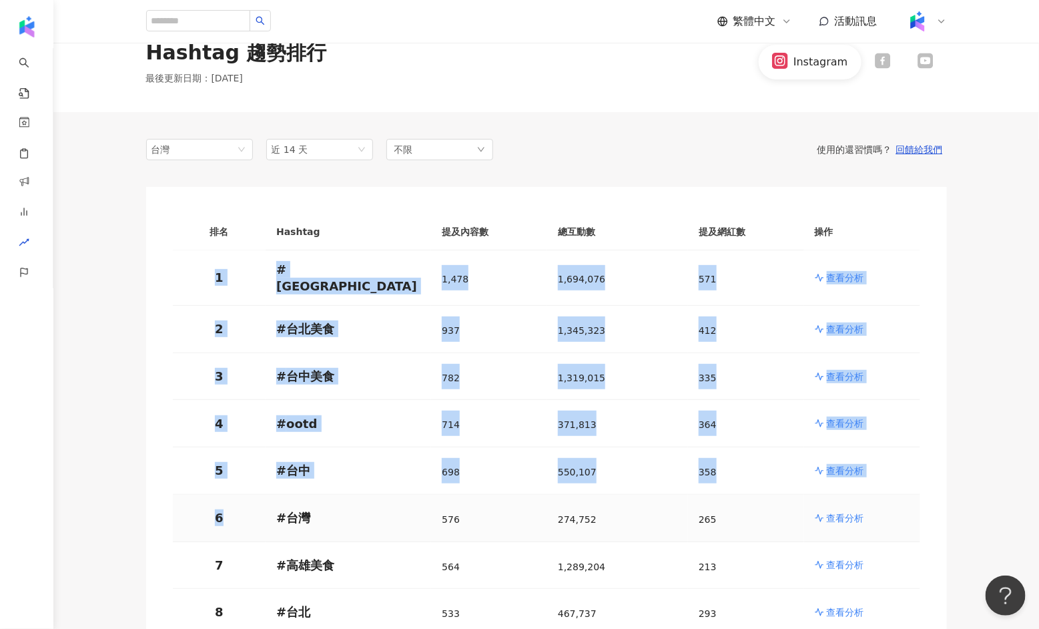
drag, startPoint x: 215, startPoint y: 277, endPoint x: 225, endPoint y: 506, distance: 229.7
click at [225, 509] on p "6" at bounding box center [219, 517] width 72 height 17
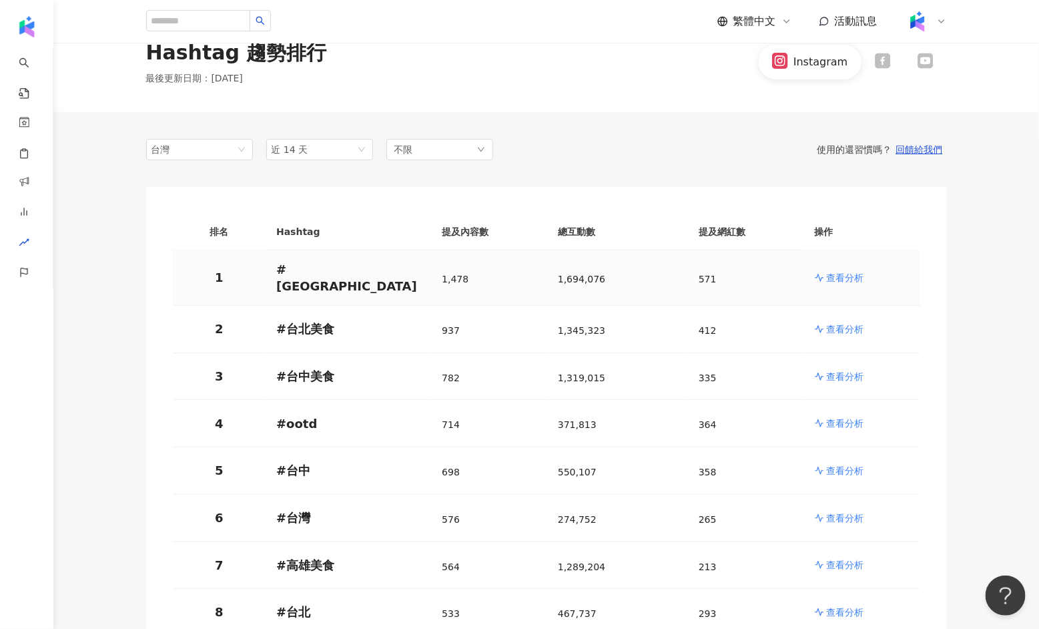
click at [213, 272] on p "1" at bounding box center [219, 277] width 72 height 17
click at [216, 270] on p "1" at bounding box center [219, 277] width 72 height 17
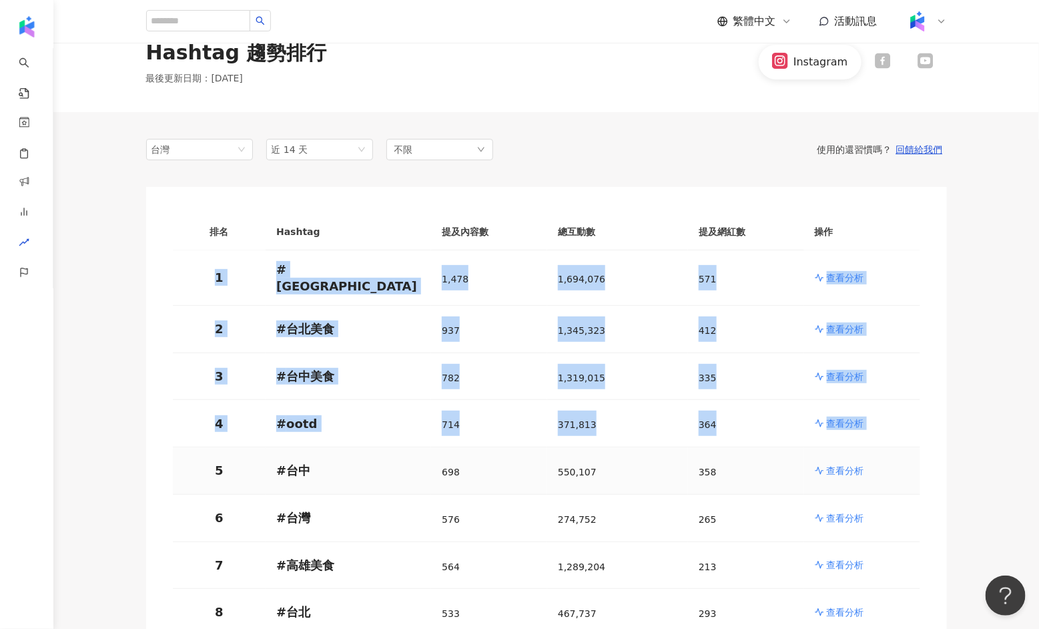
drag, startPoint x: 215, startPoint y: 269, endPoint x: 228, endPoint y: 445, distance: 176.6
click at [228, 447] on td "5" at bounding box center [219, 470] width 93 height 47
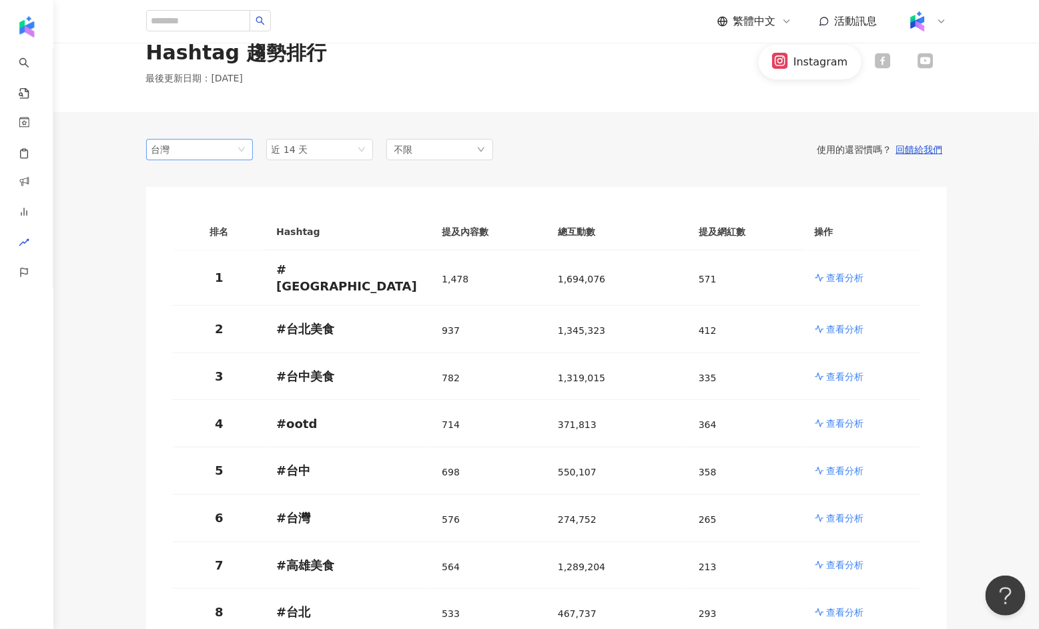
click at [198, 157] on span "台灣" at bounding box center [199, 149] width 96 height 20
click at [298, 153] on span "近 14 天" at bounding box center [290, 149] width 37 height 11
click at [431, 155] on div "不限" at bounding box center [439, 149] width 107 height 21
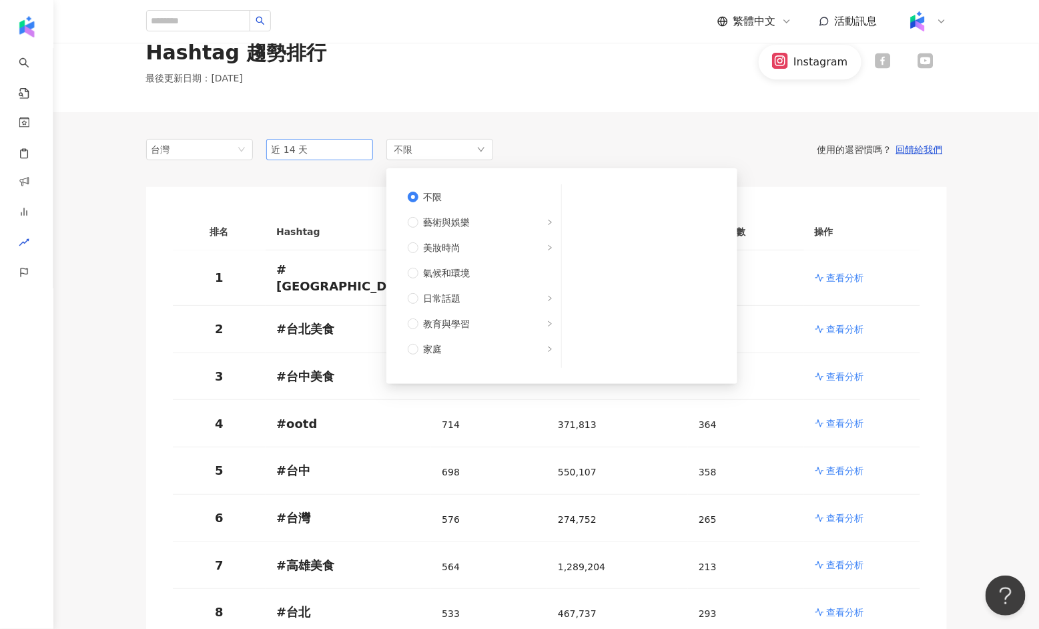
click at [349, 153] on span "近 14 天" at bounding box center [320, 149] width 96 height 20
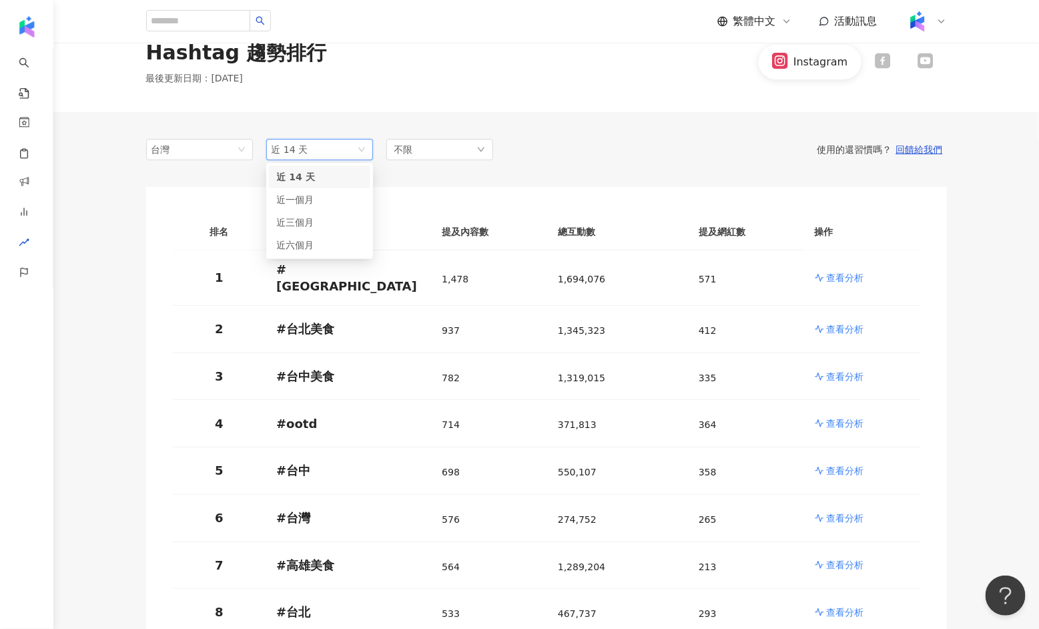
click at [453, 149] on div "不限" at bounding box center [439, 149] width 107 height 21
click at [338, 146] on span "近 14 天" at bounding box center [320, 149] width 96 height 20
click at [226, 142] on span "台灣" at bounding box center [199, 149] width 96 height 20
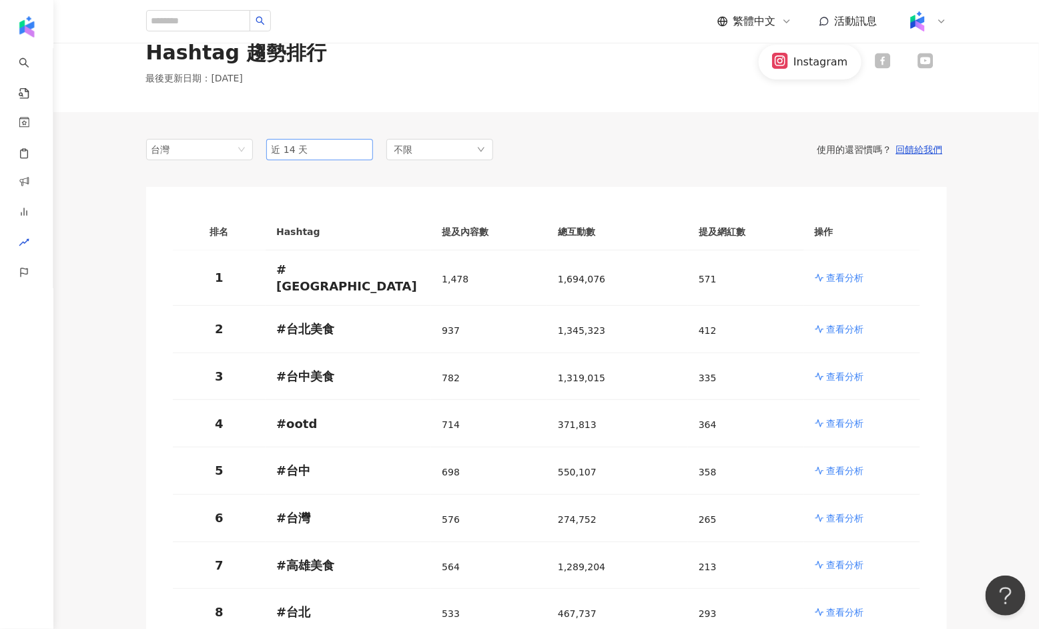
click at [293, 149] on span "近 14 天" at bounding box center [290, 149] width 37 height 11
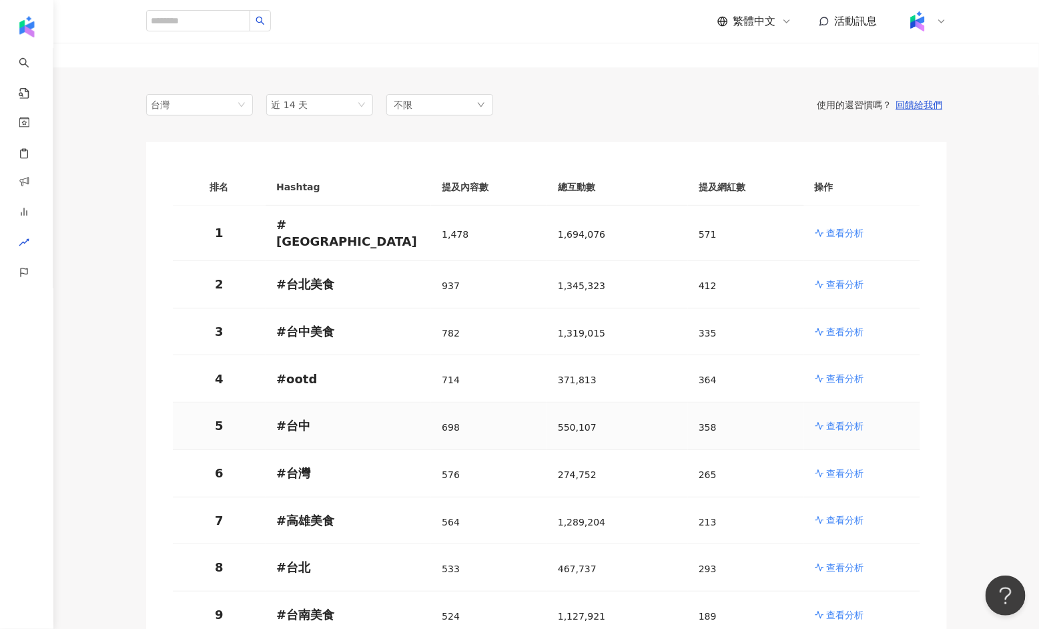
scroll to position [71, 0]
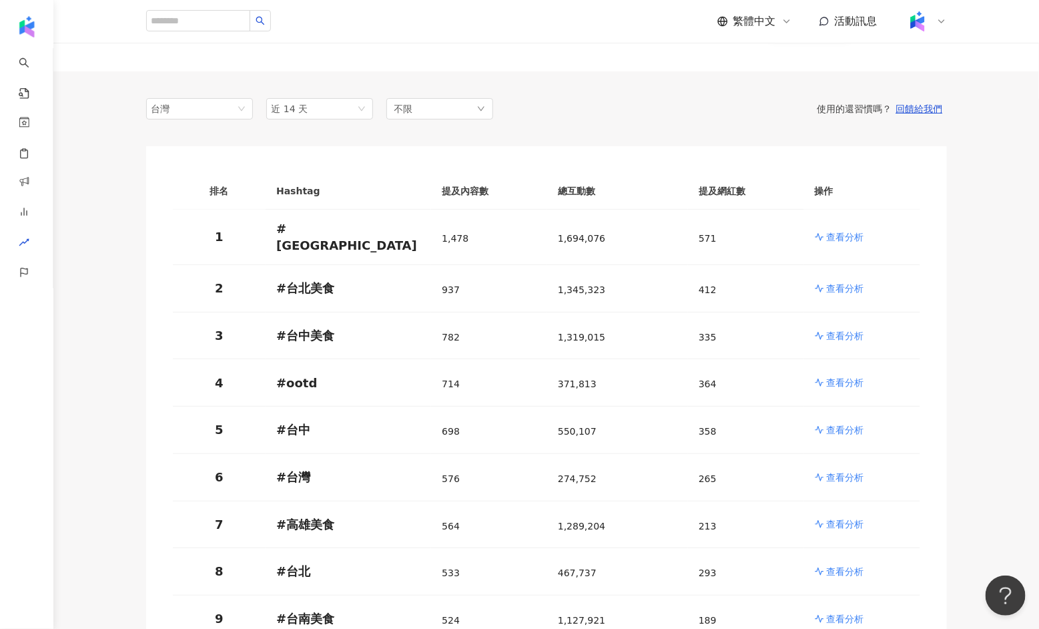
click at [313, 111] on span "近 14 天" at bounding box center [320, 109] width 96 height 20
click at [313, 112] on span "近 14 天" at bounding box center [320, 109] width 96 height 20
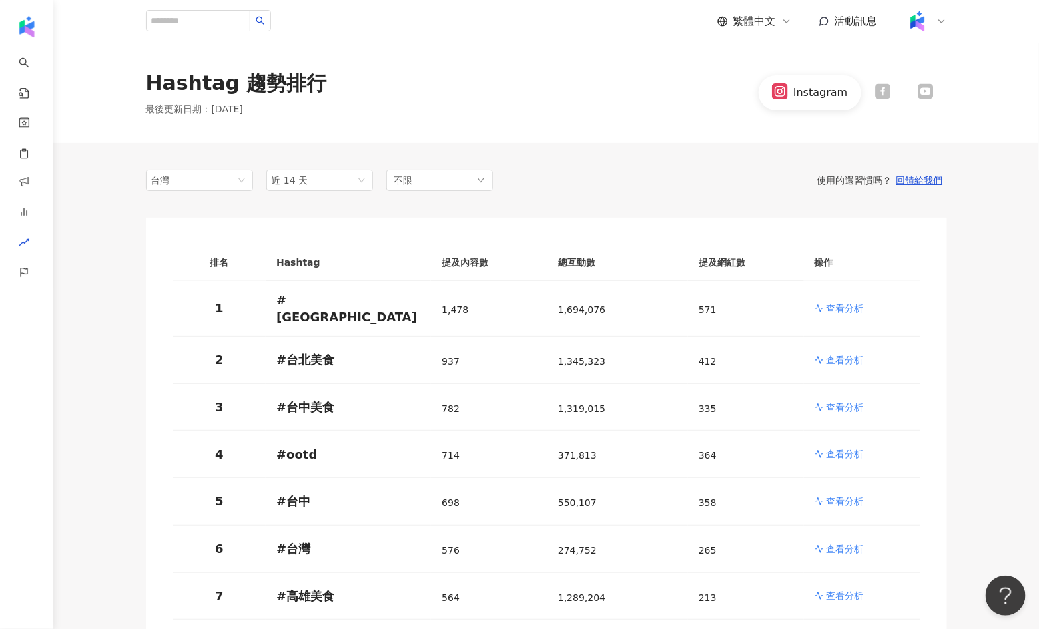
drag, startPoint x: 236, startPoint y: 111, endPoint x: 284, endPoint y: 111, distance: 47.4
click at [284, 111] on p "最後更新日期 ： 2025/9/10" at bounding box center [236, 109] width 181 height 13
click at [227, 109] on p "最後更新日期 ： 2025/9/10" at bounding box center [236, 109] width 181 height 13
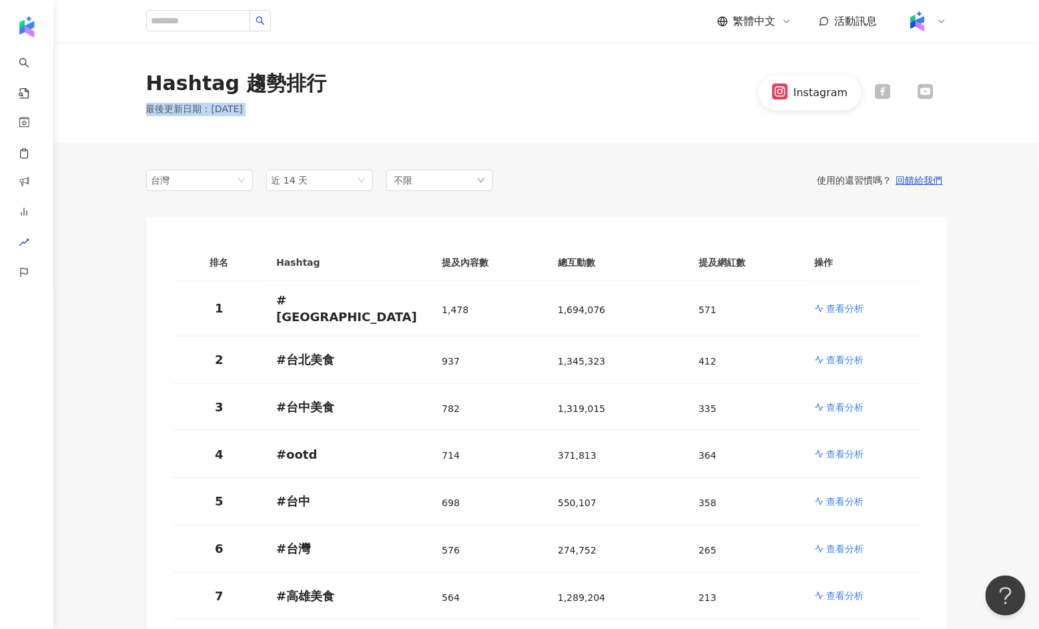
click at [227, 109] on p "最後更新日期 ： 2025/9/10" at bounding box center [236, 109] width 181 height 13
click at [240, 108] on p "最後更新日期 ： 2025/9/10" at bounding box center [236, 109] width 181 height 13
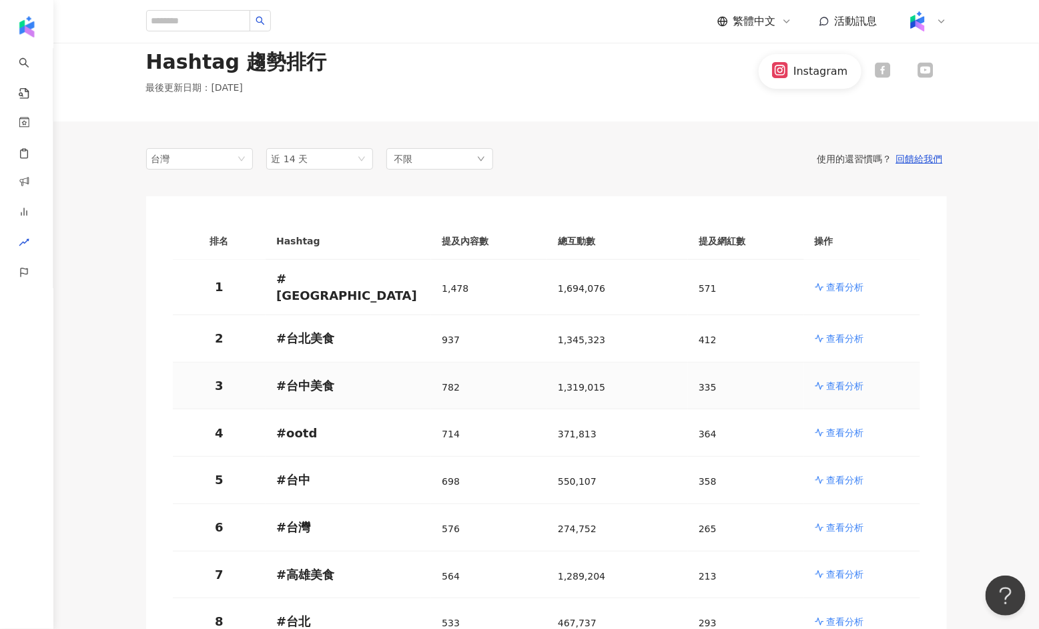
scroll to position [25, 0]
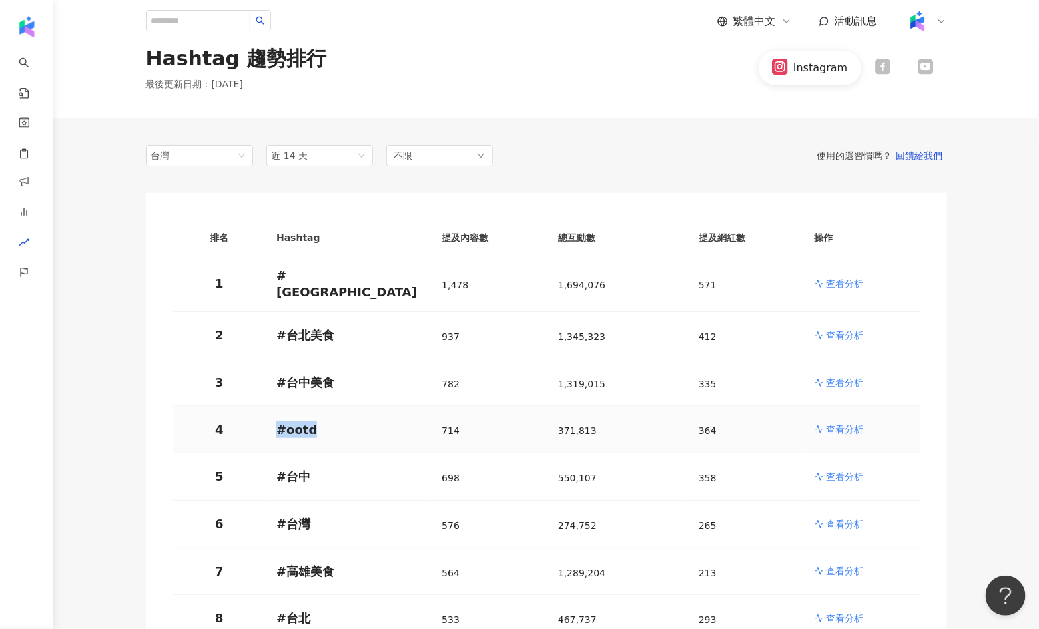
drag, startPoint x: 330, startPoint y: 416, endPoint x: 272, endPoint y: 412, distance: 58.9
click at [272, 412] on td "# ootd" at bounding box center [348, 429] width 165 height 47
click at [354, 421] on p "# ootd" at bounding box center [348, 429] width 144 height 17
drag, startPoint x: 357, startPoint y: 266, endPoint x: 297, endPoint y: 268, distance: 60.1
click at [297, 268] on td "# taiwan" at bounding box center [348, 283] width 165 height 55
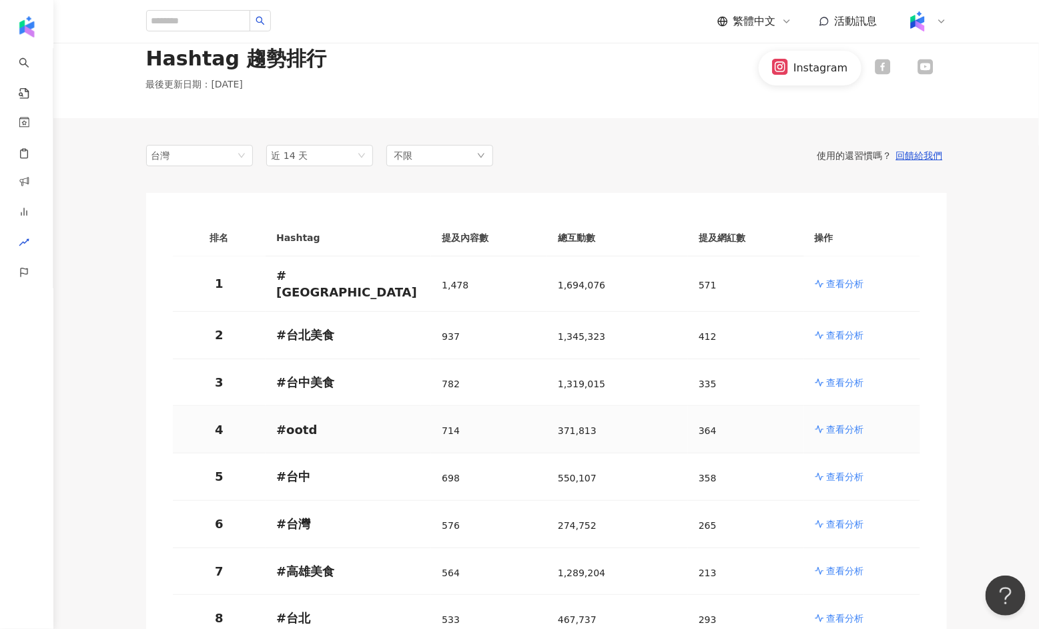
click at [360, 430] on td "# ootd" at bounding box center [348, 429] width 165 height 47
click at [360, 429] on td "# ootd" at bounding box center [348, 429] width 165 height 47
drag, startPoint x: 334, startPoint y: 366, endPoint x: 300, endPoint y: 336, distance: 45.4
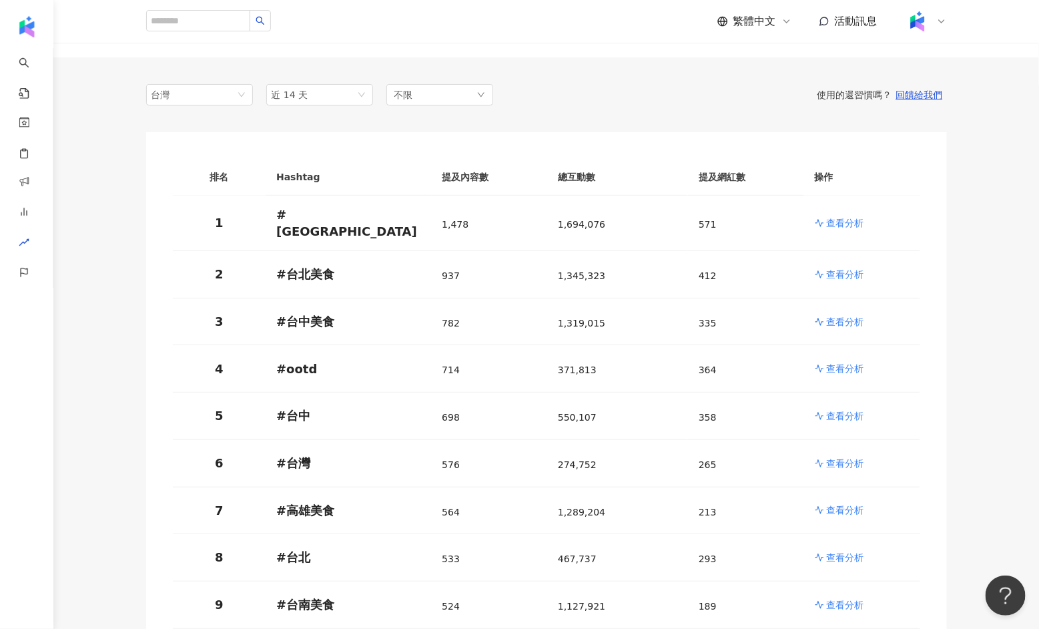
scroll to position [87, 0]
click at [178, 211] on td "1" at bounding box center [219, 221] width 93 height 55
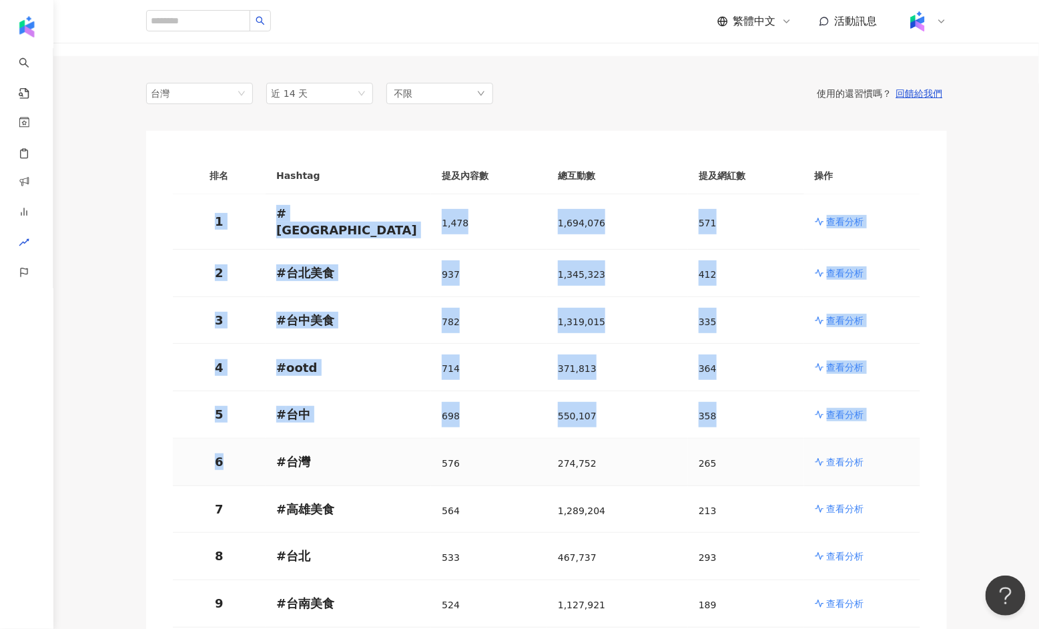
drag, startPoint x: 213, startPoint y: 204, endPoint x: 235, endPoint y: 457, distance: 253.8
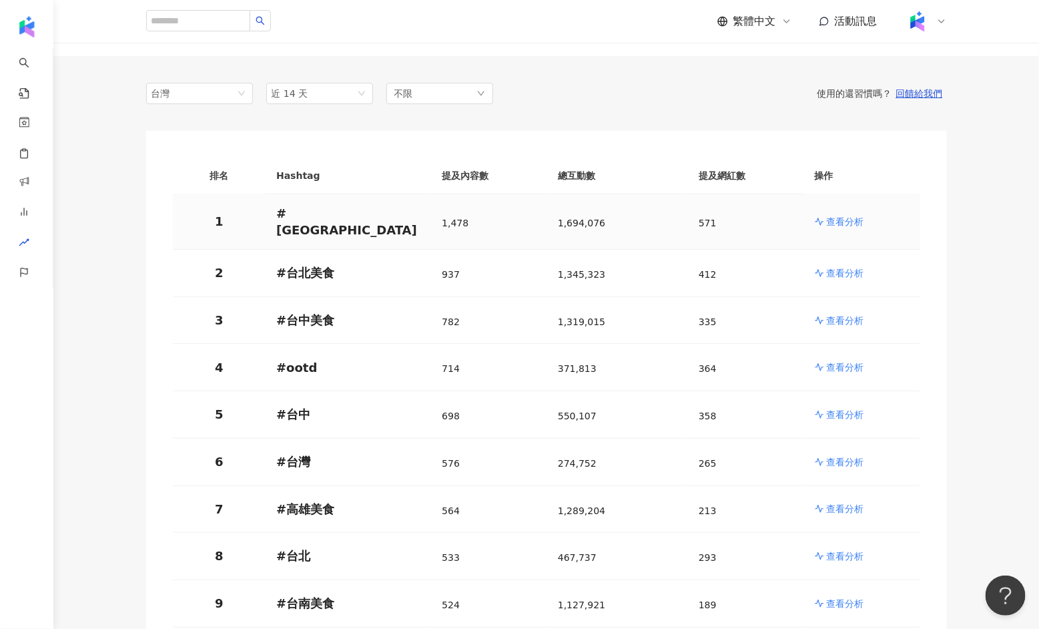
click at [212, 195] on td "1" at bounding box center [219, 221] width 93 height 55
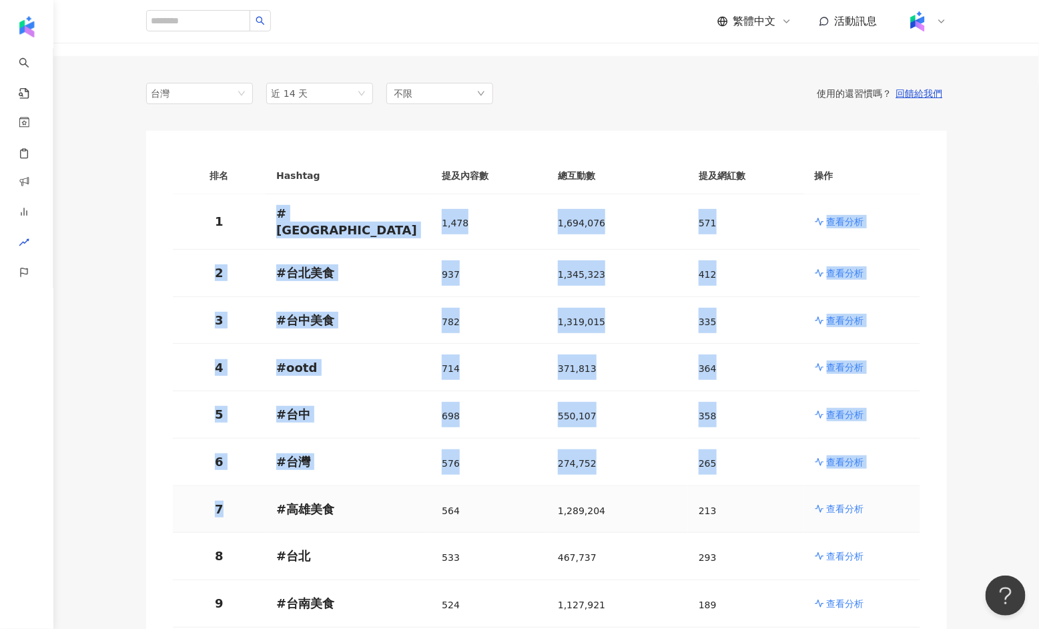
drag, startPoint x: 221, startPoint y: 218, endPoint x: 226, endPoint y: 494, distance: 276.3
click at [226, 500] on p "7" at bounding box center [219, 508] width 72 height 17
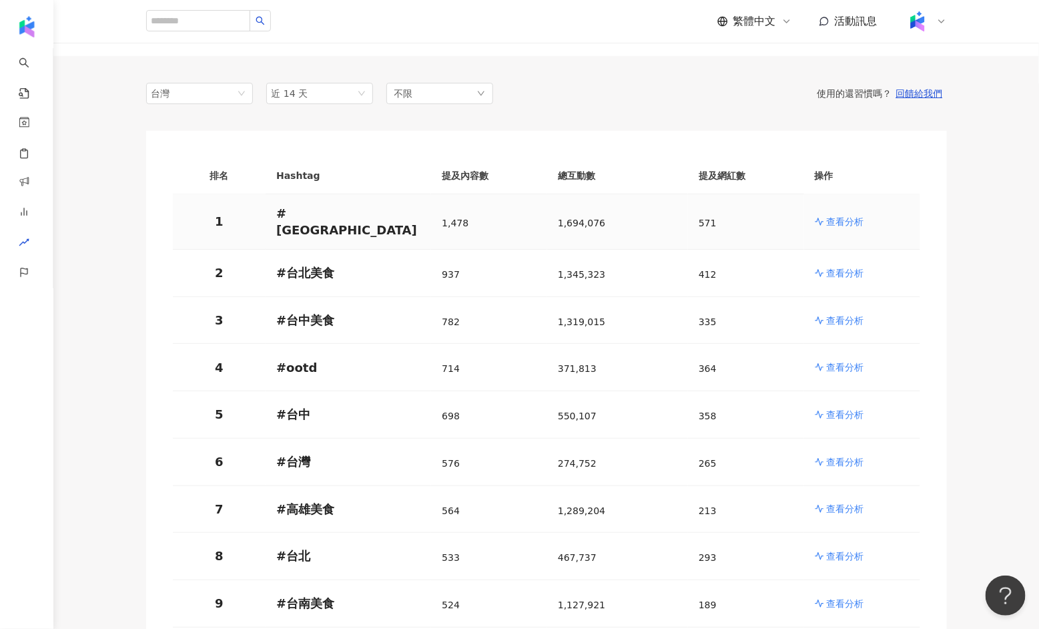
click at [240, 198] on td "1" at bounding box center [219, 221] width 93 height 55
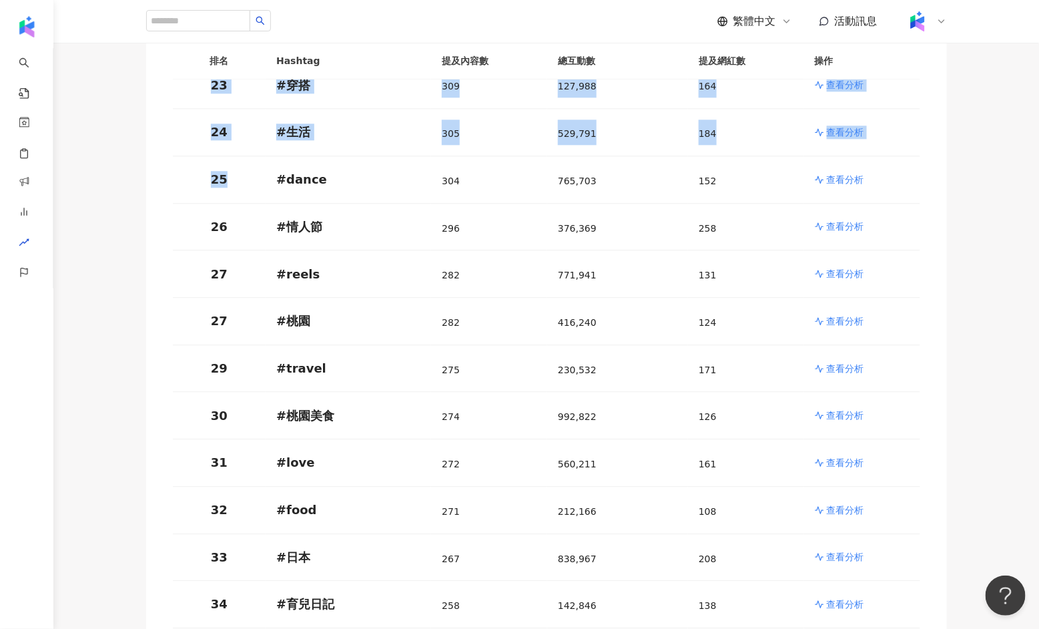
drag, startPoint x: 213, startPoint y: 297, endPoint x: 201, endPoint y: 179, distance: 118.6
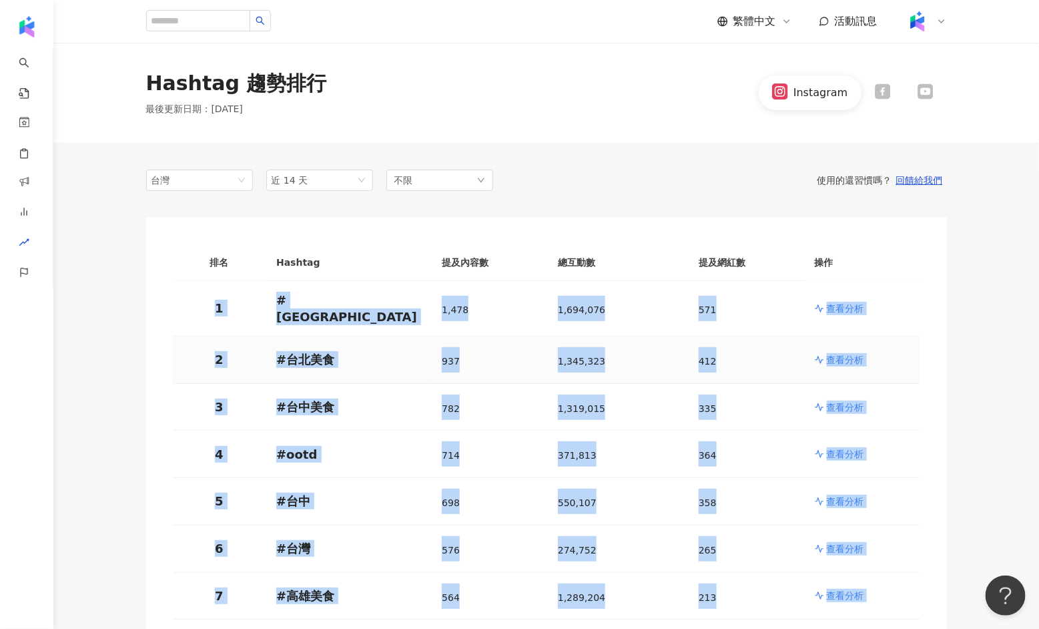
click at [230, 336] on td "2" at bounding box center [219, 359] width 93 height 47
click at [230, 300] on p "1" at bounding box center [219, 308] width 72 height 17
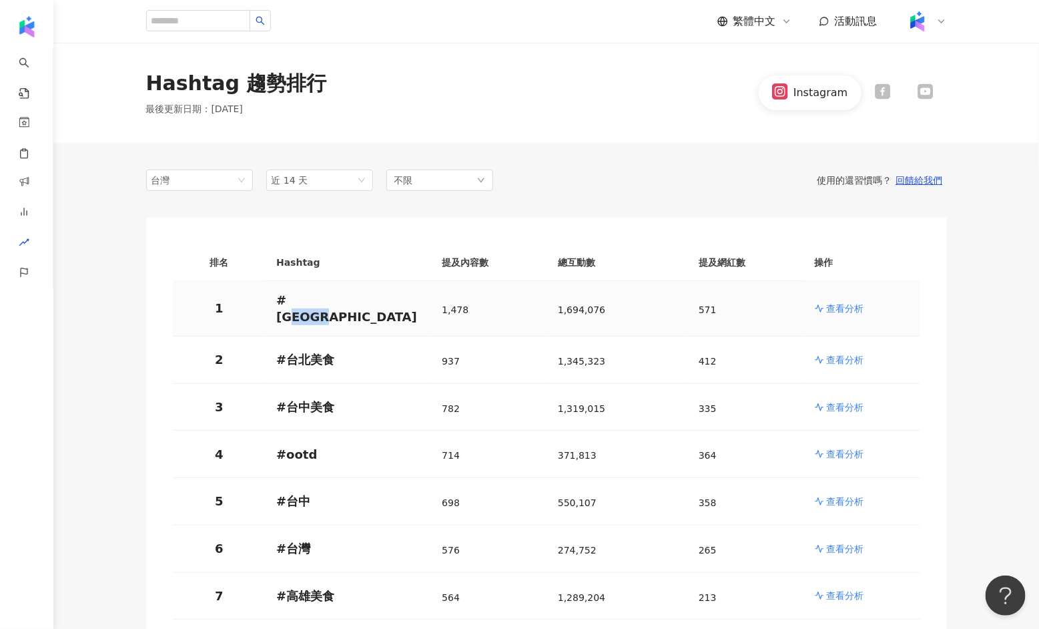
drag, startPoint x: 372, startPoint y: 317, endPoint x: 296, endPoint y: 306, distance: 77.5
click at [296, 306] on td "# taiwan" at bounding box center [348, 308] width 165 height 55
click at [291, 304] on p "# taiwan" at bounding box center [348, 308] width 144 height 33
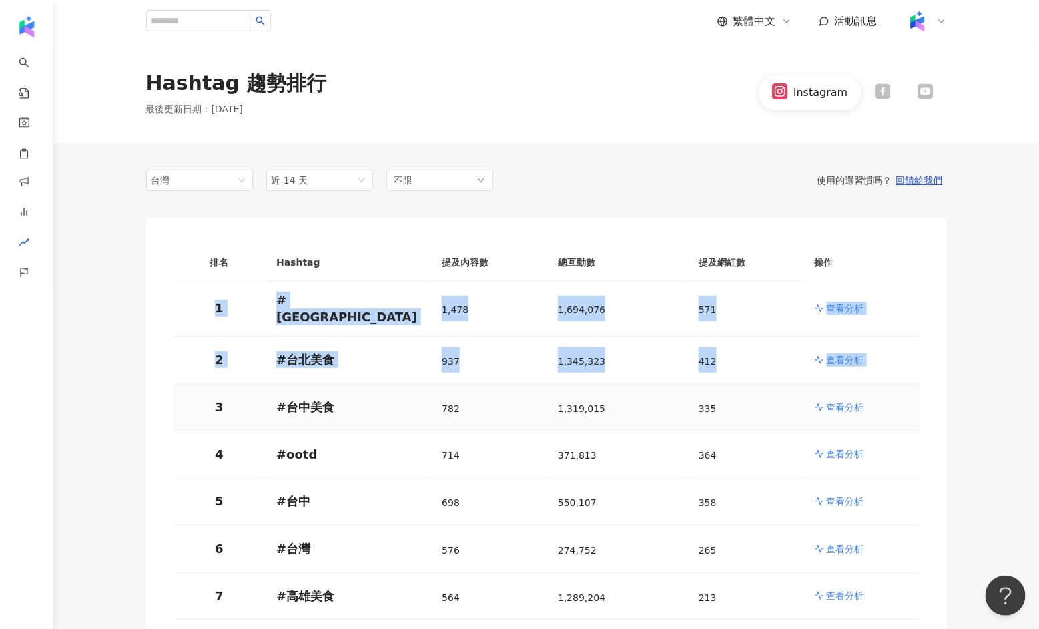
drag, startPoint x: 216, startPoint y: 298, endPoint x: 223, endPoint y: 374, distance: 77.0
click at [224, 300] on p "1" at bounding box center [219, 308] width 72 height 17
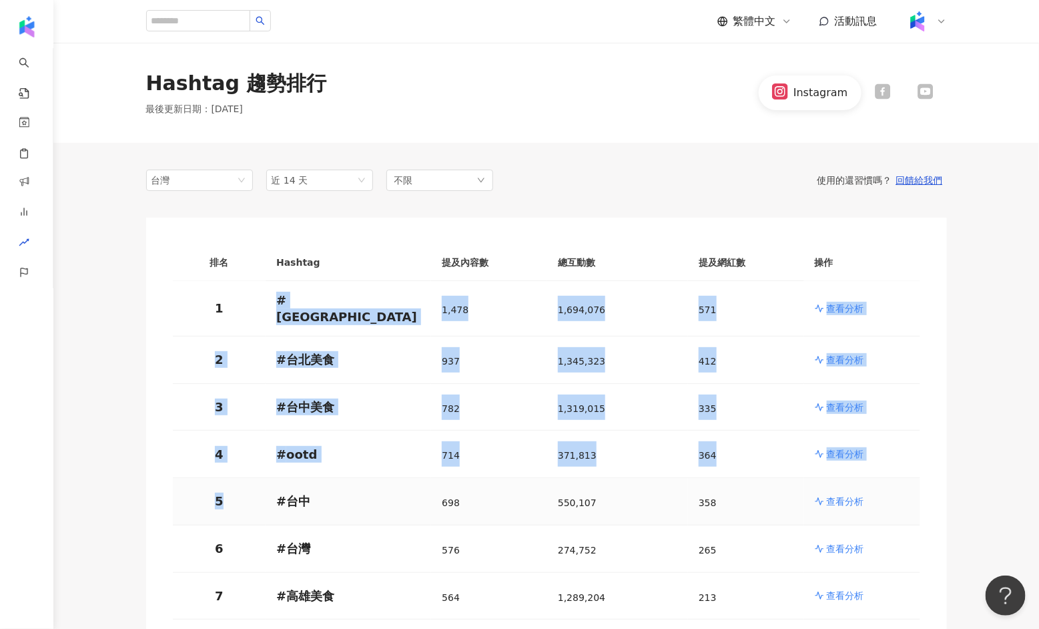
drag, startPoint x: 224, startPoint y: 298, endPoint x: 222, endPoint y: 504, distance: 206.2
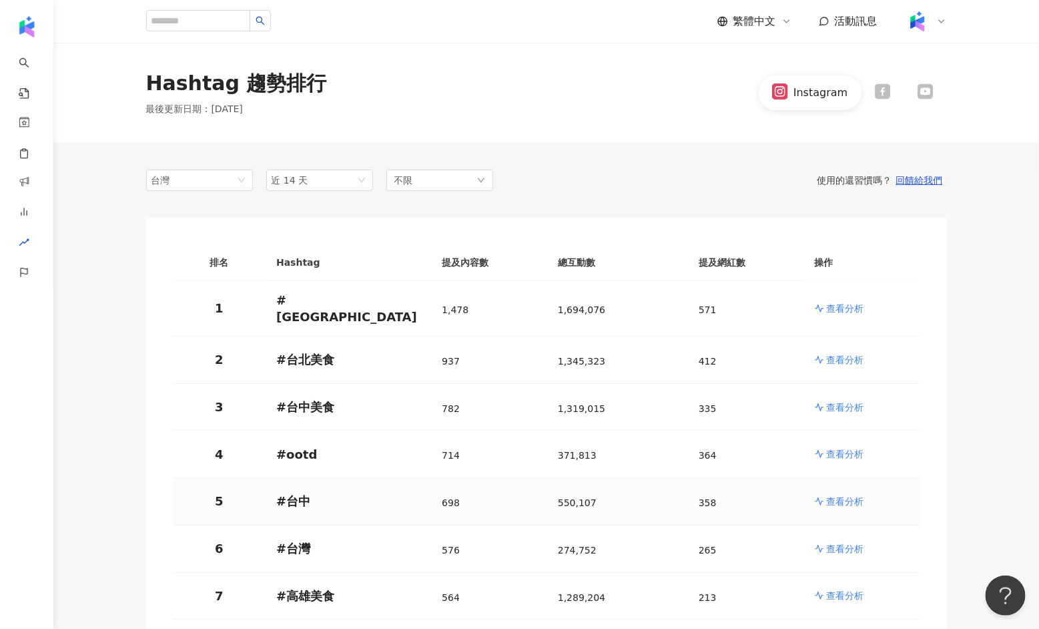
click at [222, 504] on td "5" at bounding box center [219, 501] width 93 height 47
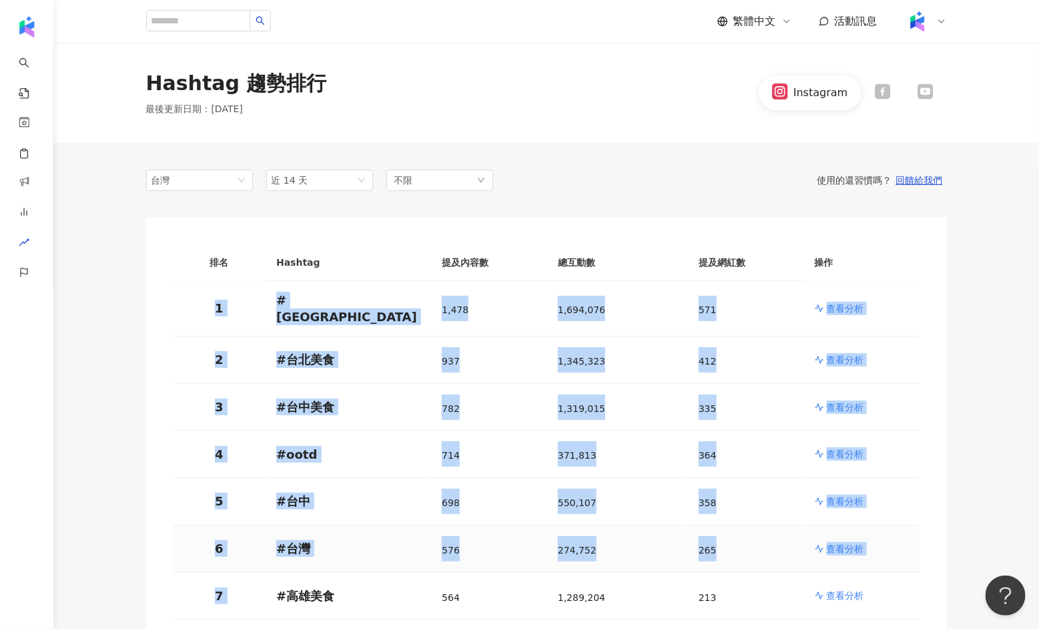
drag, startPoint x: 210, startPoint y: 310, endPoint x: 269, endPoint y: 568, distance: 265.0
click at [244, 506] on td "5" at bounding box center [219, 501] width 93 height 47
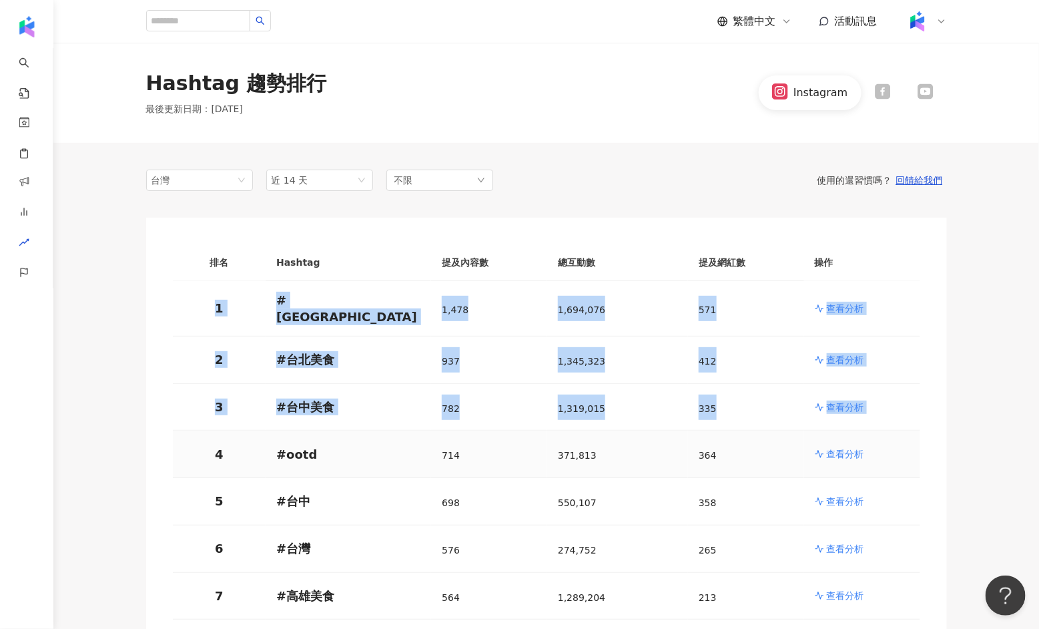
drag, startPoint x: 217, startPoint y: 300, endPoint x: 226, endPoint y: 424, distance: 124.4
click at [226, 430] on td "4" at bounding box center [219, 453] width 93 height 47
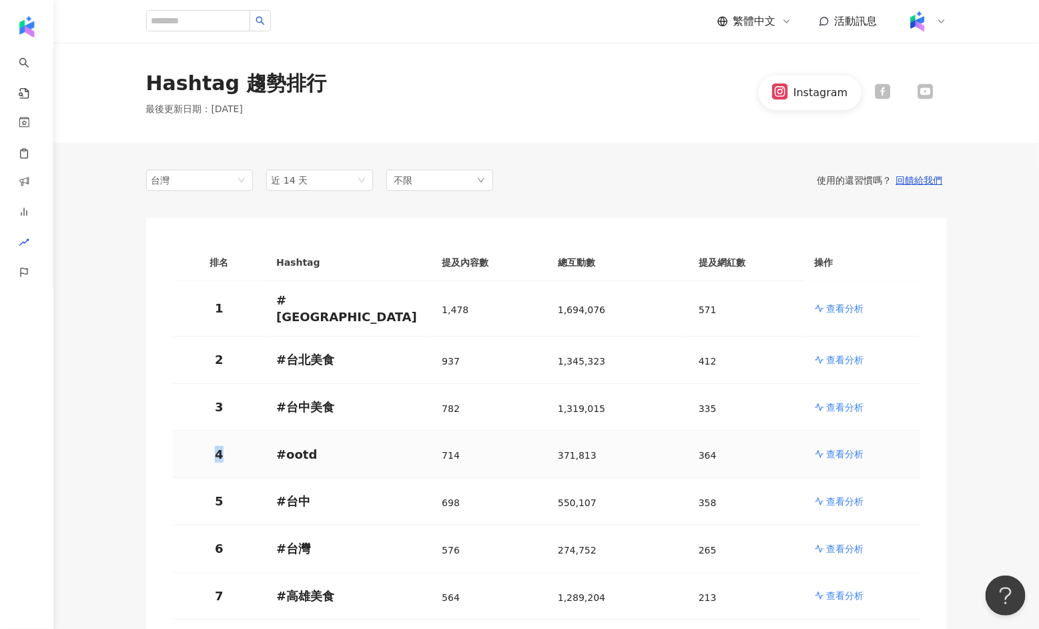
drag, startPoint x: 246, startPoint y: 448, endPoint x: 215, endPoint y: 436, distance: 33.2
click at [215, 446] on p "4" at bounding box center [219, 454] width 72 height 17
click at [221, 405] on p "3" at bounding box center [219, 406] width 72 height 17
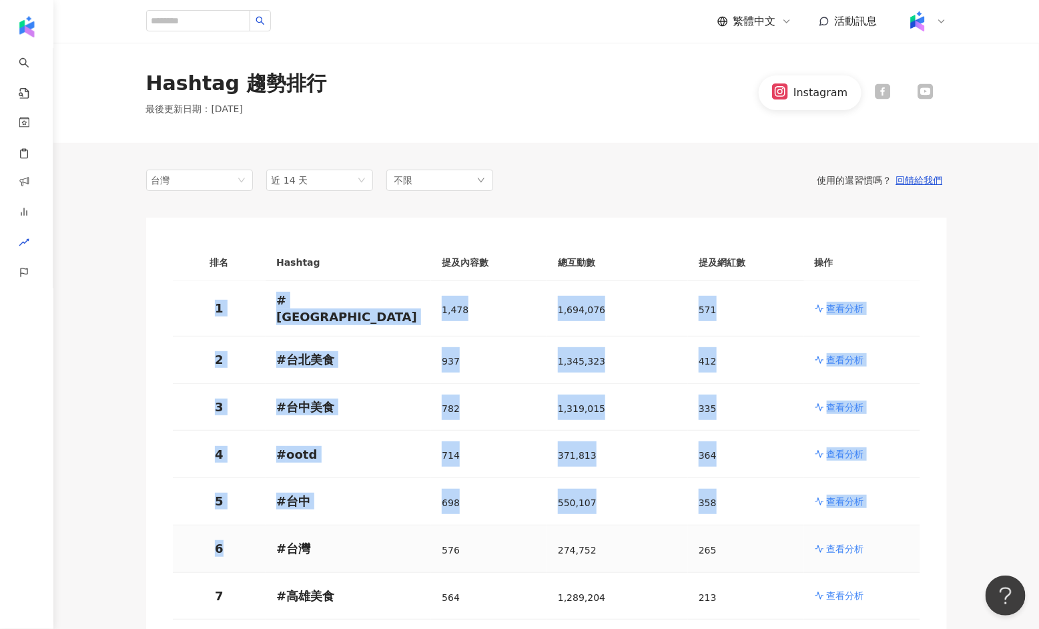
drag, startPoint x: 219, startPoint y: 288, endPoint x: 229, endPoint y: 533, distance: 245.1
click at [229, 540] on p "6" at bounding box center [219, 548] width 72 height 17
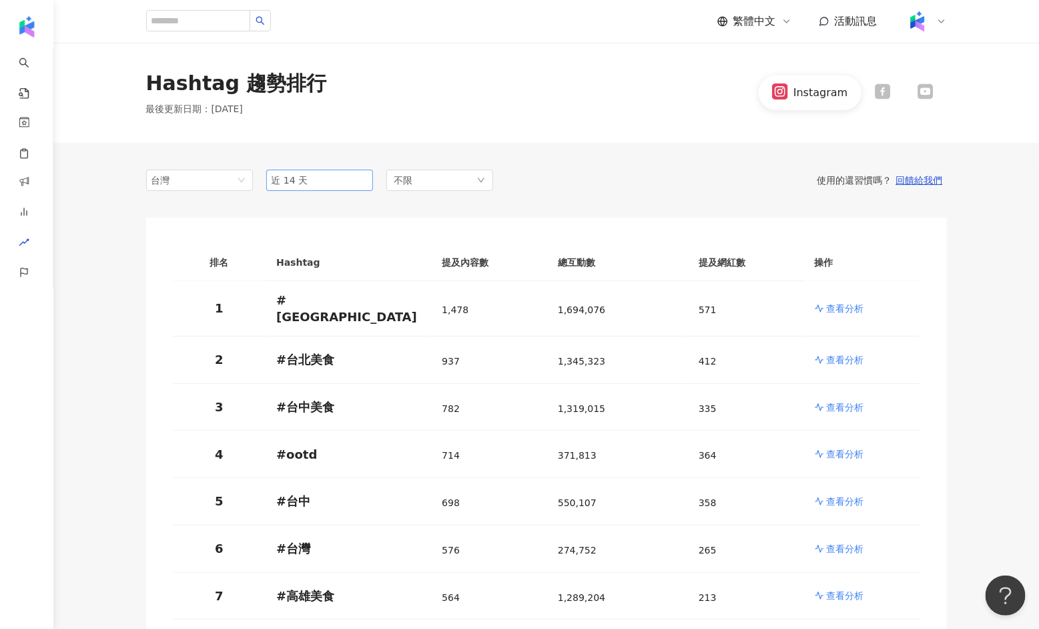
click at [310, 171] on span "近 14 天" at bounding box center [320, 180] width 96 height 20
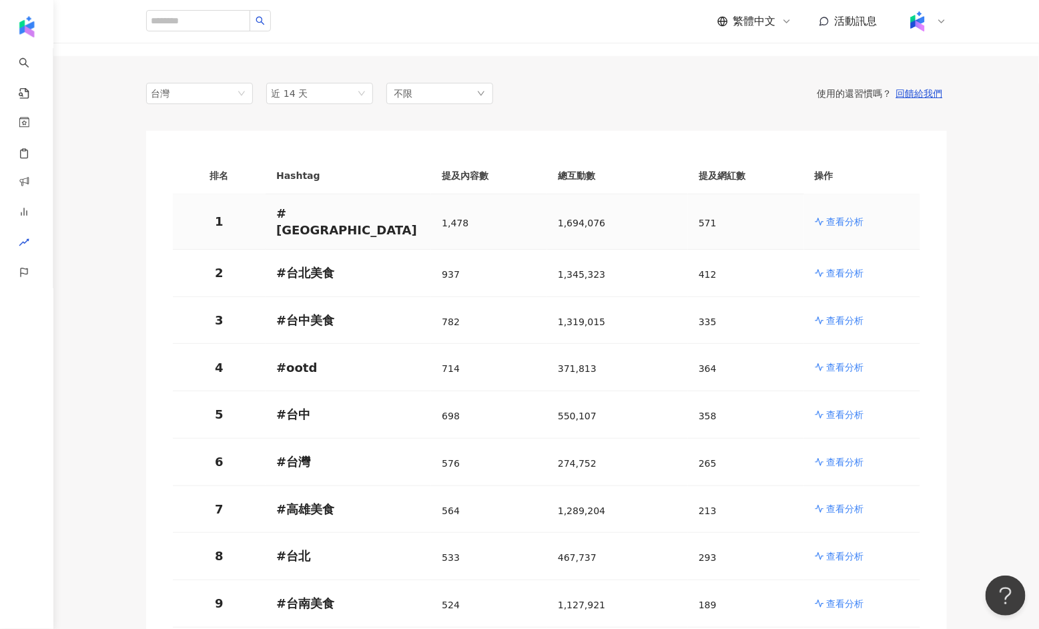
scroll to position [104, 0]
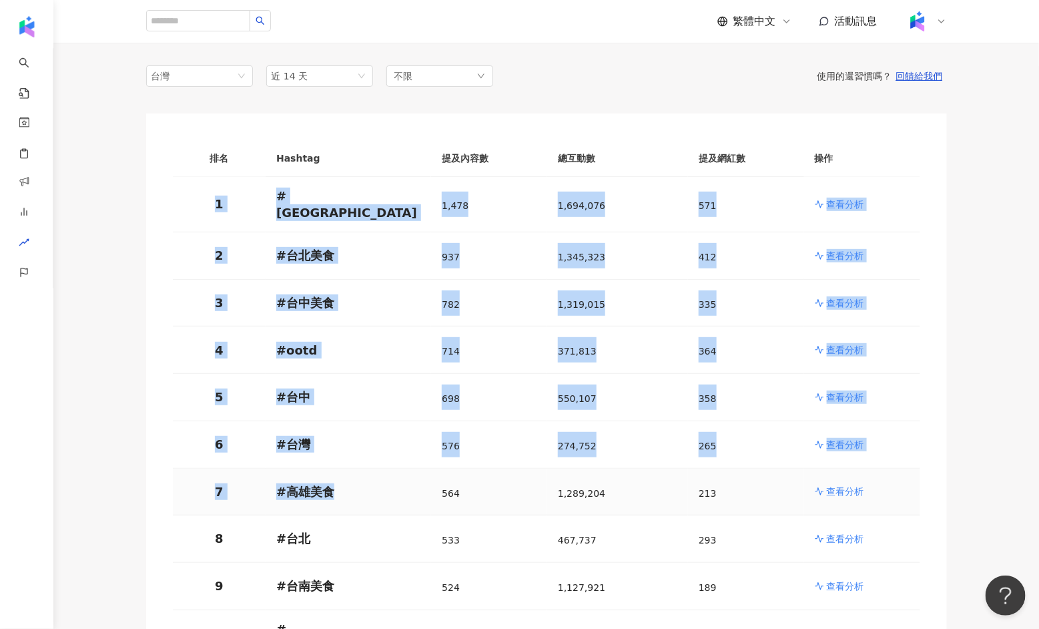
drag, startPoint x: 212, startPoint y: 196, endPoint x: 291, endPoint y: 496, distance: 310.4
click at [291, 496] on td "# 高雄美食" at bounding box center [348, 491] width 165 height 47
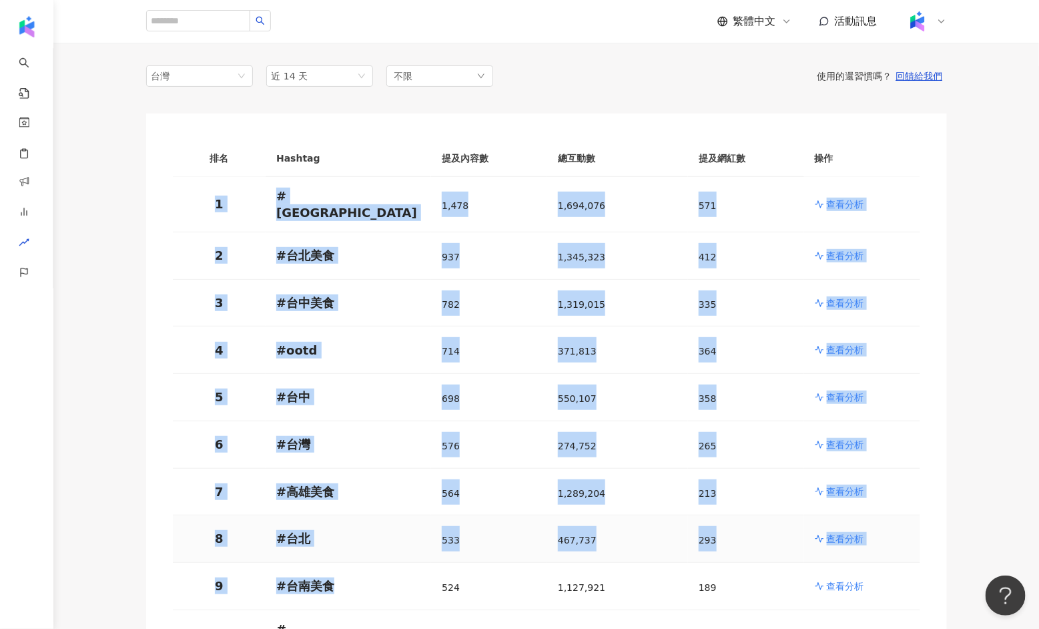
drag, startPoint x: 203, startPoint y: 188, endPoint x: 335, endPoint y: 577, distance: 410.8
click at [335, 577] on p "# 台南美食" at bounding box center [348, 585] width 144 height 17
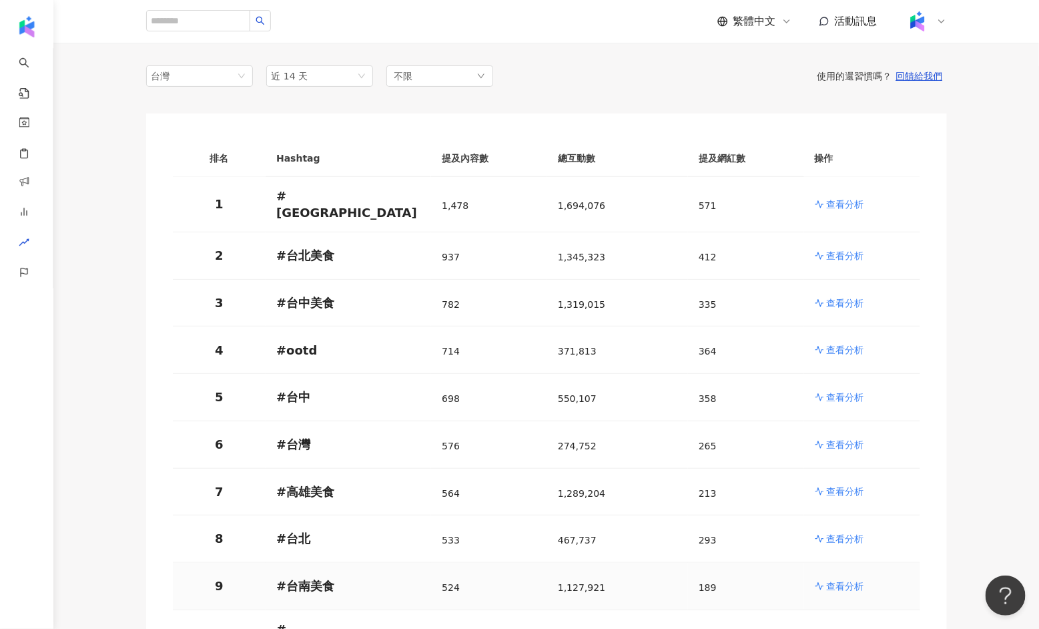
scroll to position [19, 0]
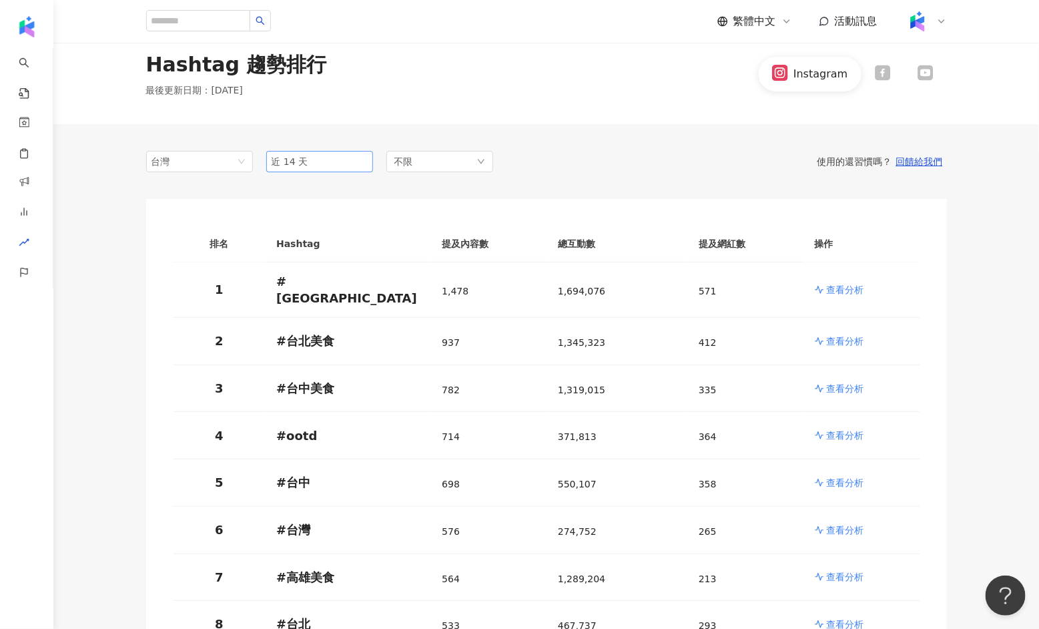
click at [306, 165] on span "近 14 天" at bounding box center [320, 161] width 96 height 20
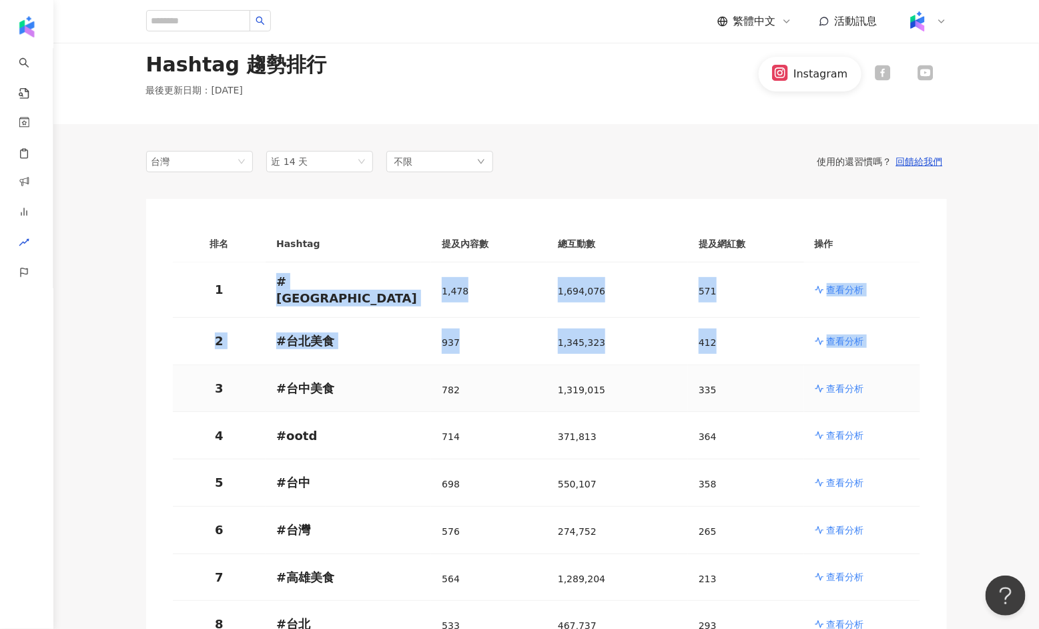
drag, startPoint x: 220, startPoint y: 283, endPoint x: 220, endPoint y: 358, distance: 75.4
click at [220, 365] on td "3" at bounding box center [219, 388] width 93 height 47
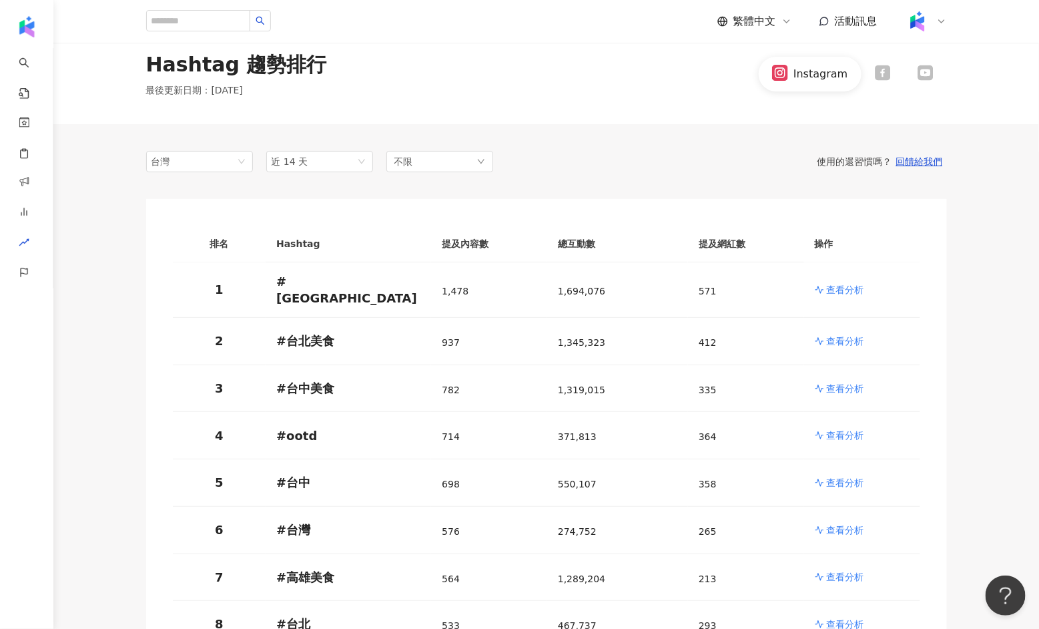
click at [288, 232] on th "Hashtag" at bounding box center [348, 244] width 165 height 37
click at [427, 246] on th "Hashtag" at bounding box center [348, 244] width 165 height 37
drag, startPoint x: 427, startPoint y: 246, endPoint x: 520, endPoint y: 248, distance: 93.4
click at [521, 248] on tr "排名 Hashtag 提及內容數 總互動數 提及網紅數 操作" at bounding box center [546, 244] width 747 height 37
click at [366, 228] on th "Hashtag" at bounding box center [348, 244] width 165 height 37
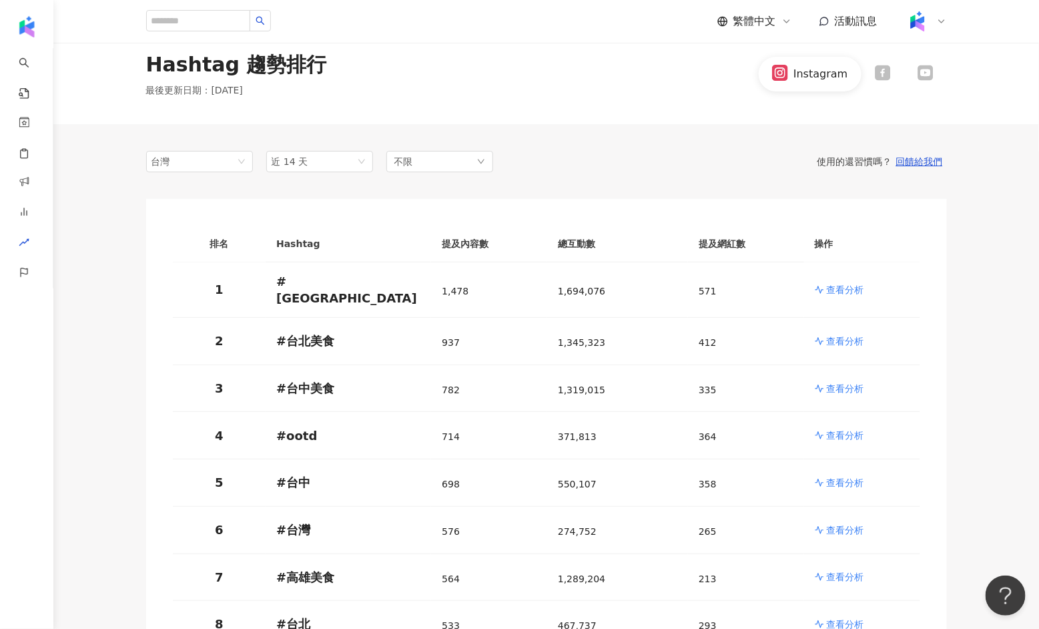
click at [282, 237] on th "Hashtag" at bounding box center [348, 244] width 165 height 37
drag, startPoint x: 282, startPoint y: 237, endPoint x: 801, endPoint y: 240, distance: 519.1
click at [801, 240] on tr "排名 Hashtag 提及內容數 總互動數 提及網紅數 操作" at bounding box center [546, 244] width 747 height 37
click at [801, 240] on th "提及網紅數" at bounding box center [746, 244] width 116 height 37
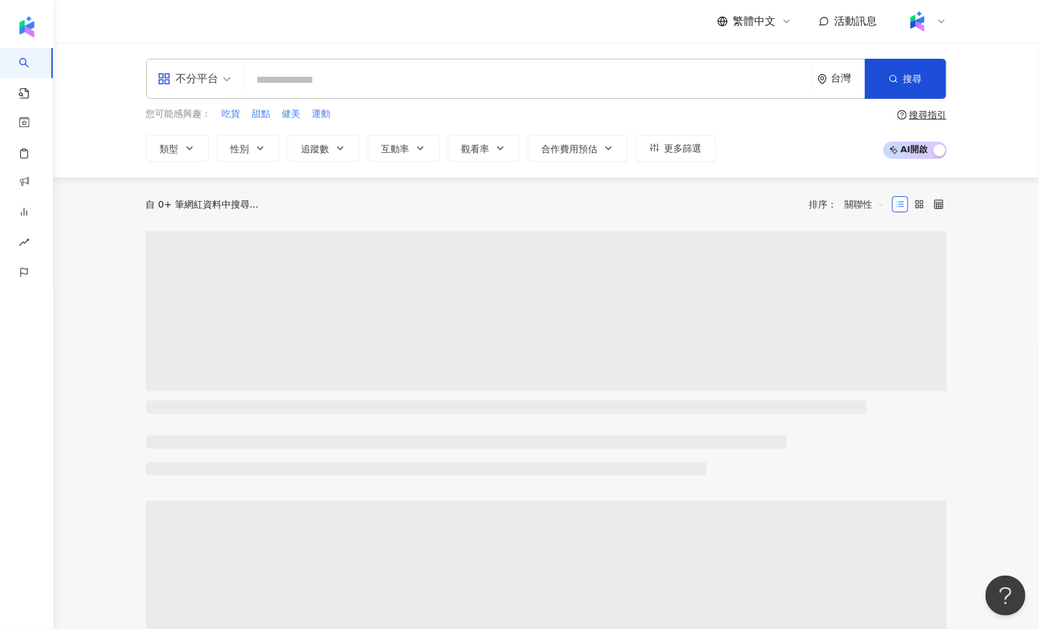
click at [364, 178] on div "自 0+ 筆網紅資料中搜尋... 排序： 關聯性" at bounding box center [546, 203] width 801 height 53
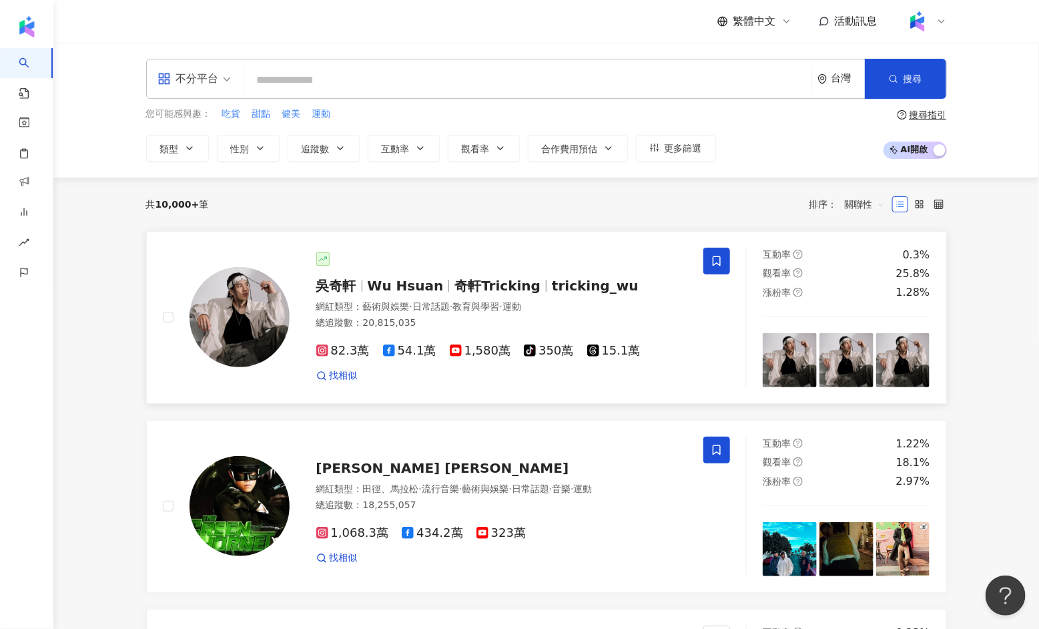
click at [239, 356] on img at bounding box center [239, 317] width 100 height 100
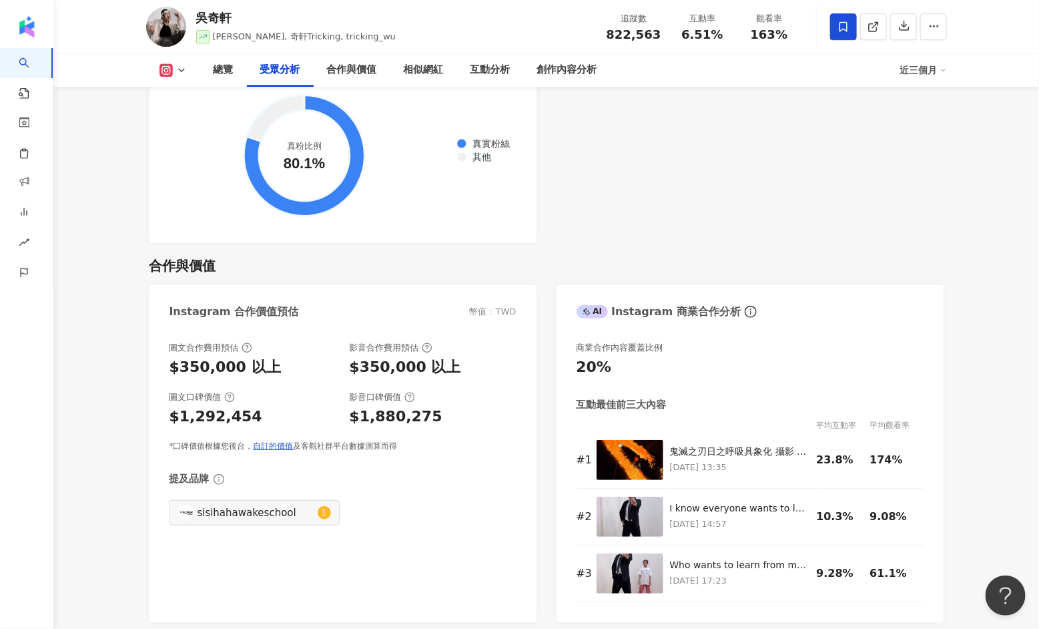
scroll to position [1676, 0]
